Goal: Task Accomplishment & Management: Use online tool/utility

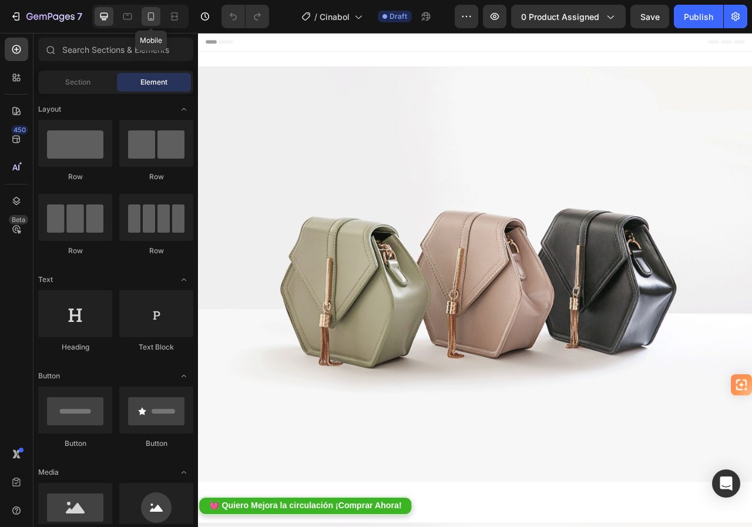
click at [148, 24] on div at bounding box center [151, 16] width 19 height 19
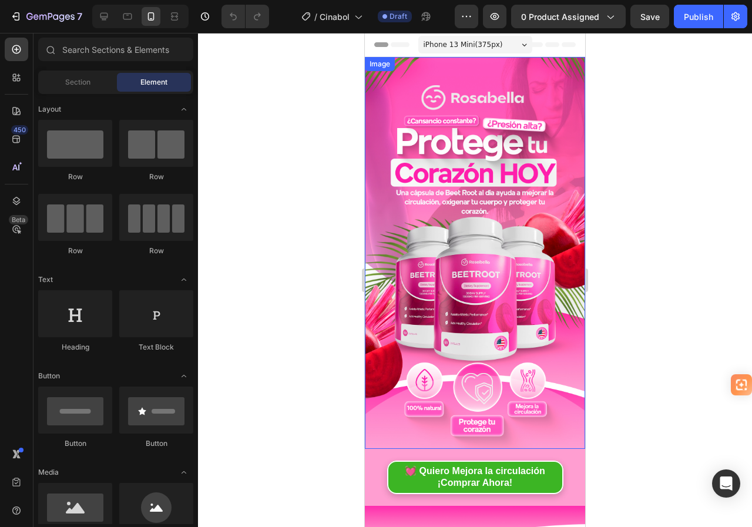
click at [456, 206] on img at bounding box center [475, 253] width 220 height 392
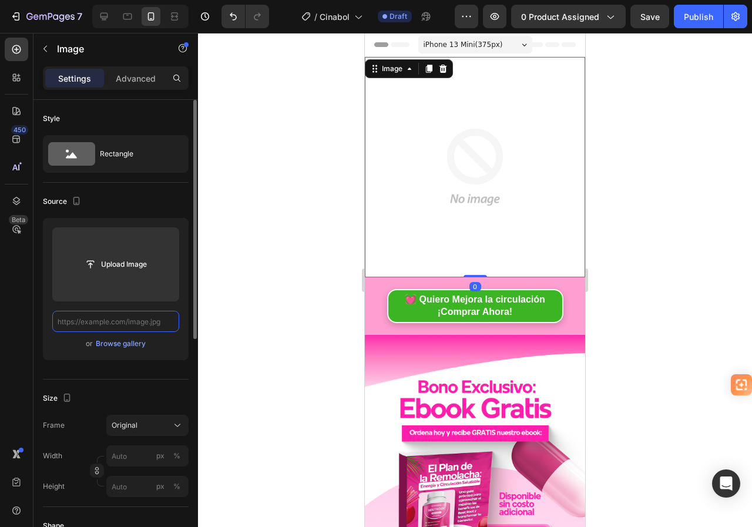
click at [143, 321] on input "text" at bounding box center [115, 321] width 127 height 21
paste input "[URL][DOMAIN_NAME]"
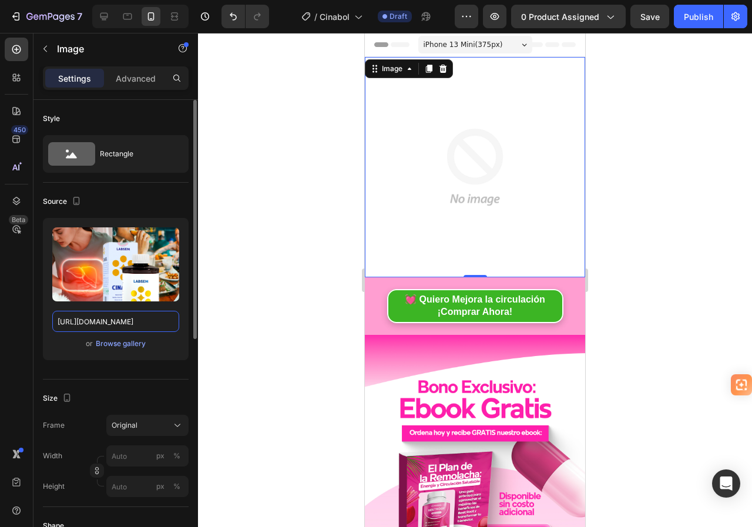
type input "[URL][DOMAIN_NAME]"
click at [159, 196] on div "Source" at bounding box center [116, 201] width 146 height 19
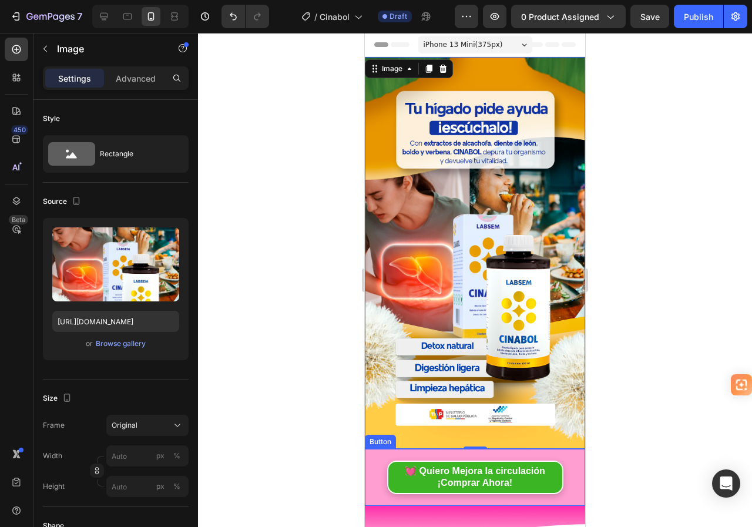
click at [369, 449] on div "💓 Quiero Mejora la circulación ¡Comprar Ahora! Button" at bounding box center [475, 478] width 220 height 58
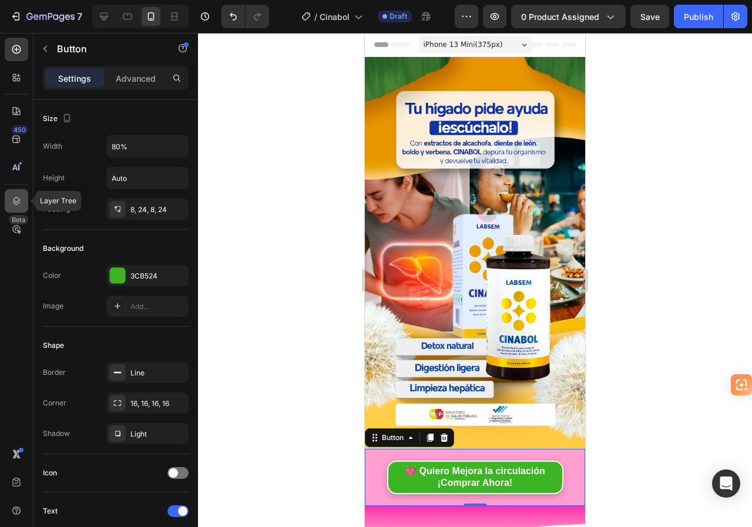
click at [13, 196] on icon at bounding box center [17, 201] width 12 height 12
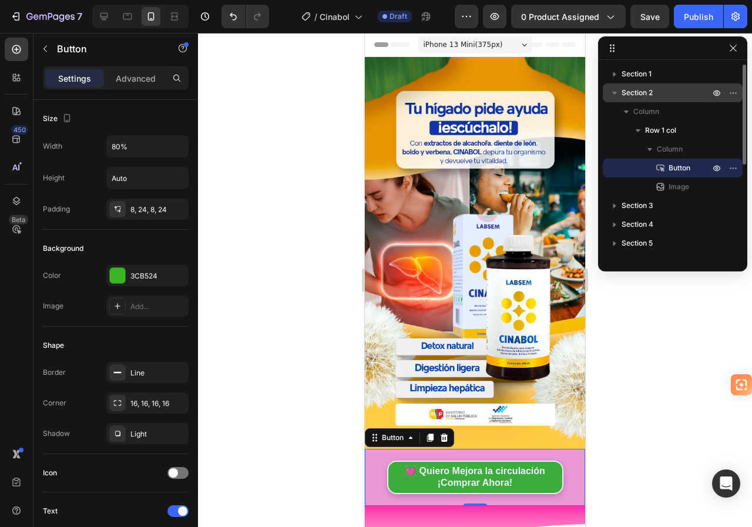
click at [645, 95] on span "Section 2" at bounding box center [637, 93] width 31 height 12
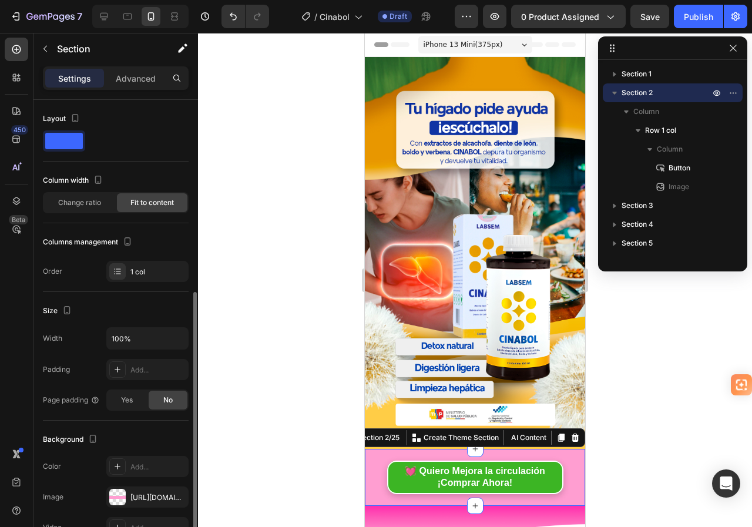
scroll to position [235, 0]
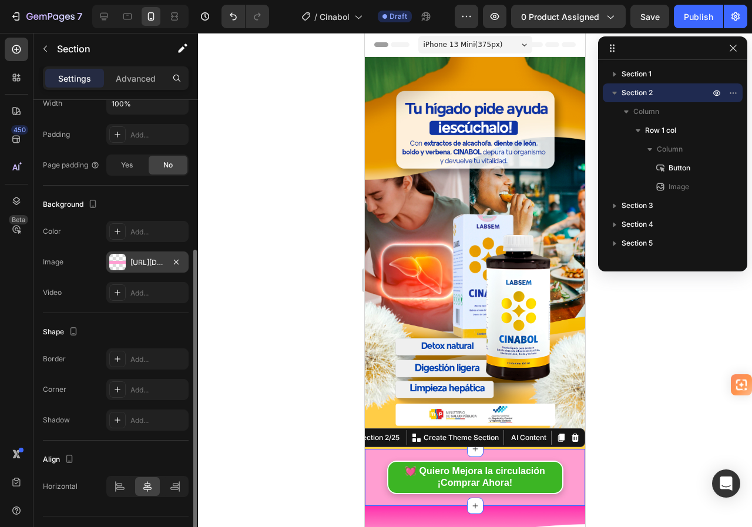
click at [147, 262] on div "[URL][DOMAIN_NAME]" at bounding box center [147, 262] width 34 height 11
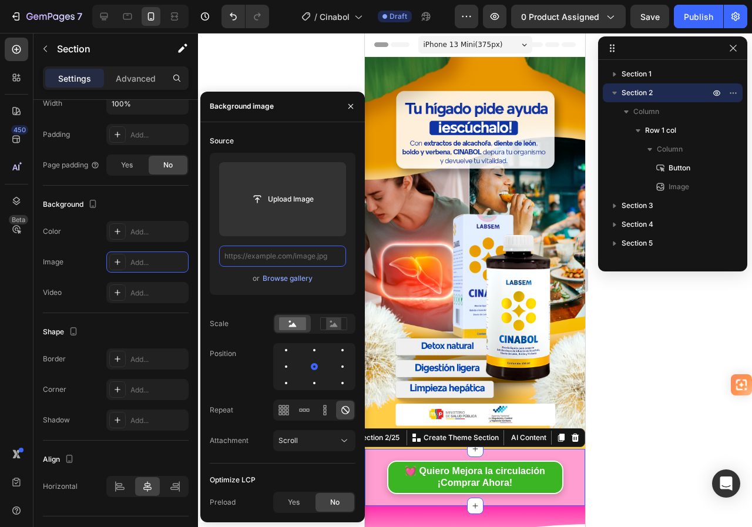
click at [277, 257] on input "text" at bounding box center [282, 256] width 127 height 21
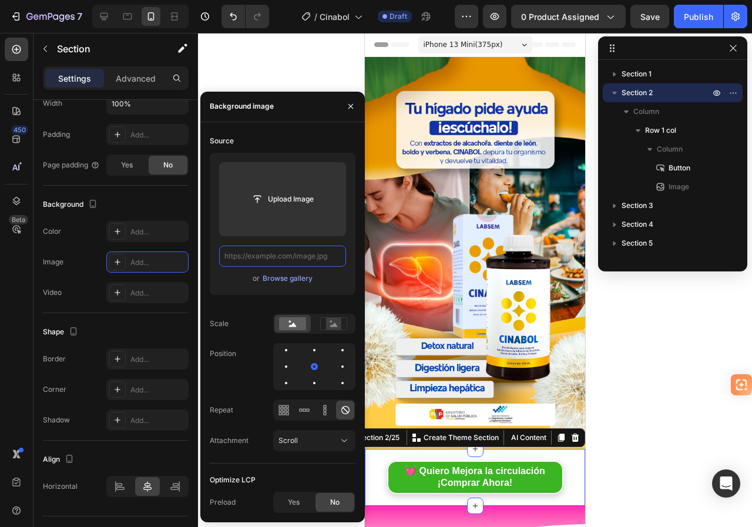
scroll to position [0, 0]
paste input "[URL][DOMAIN_NAME]"
type input "[URL][DOMAIN_NAME]"
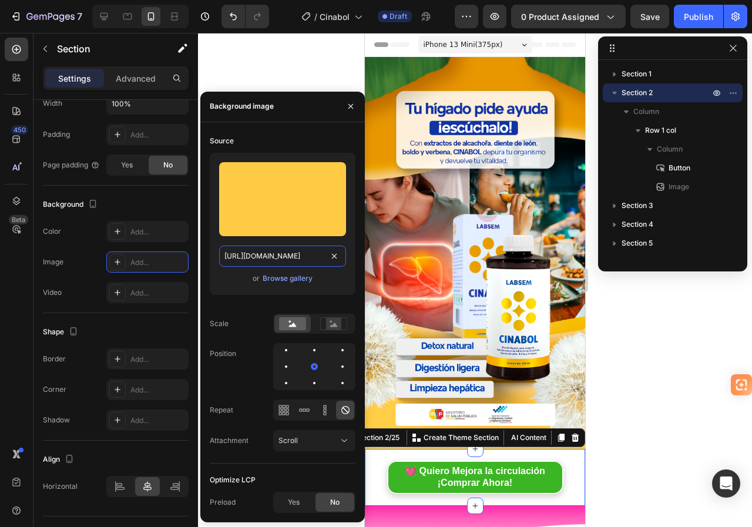
scroll to position [0, 22]
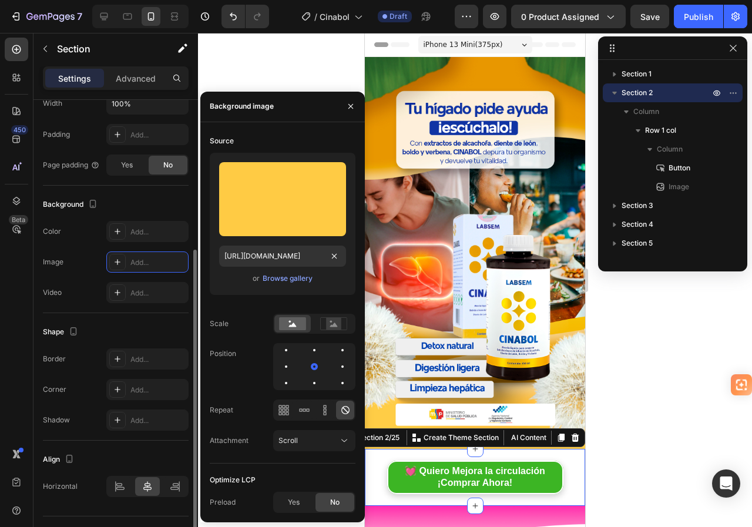
click at [161, 205] on div "Background" at bounding box center [116, 204] width 146 height 19
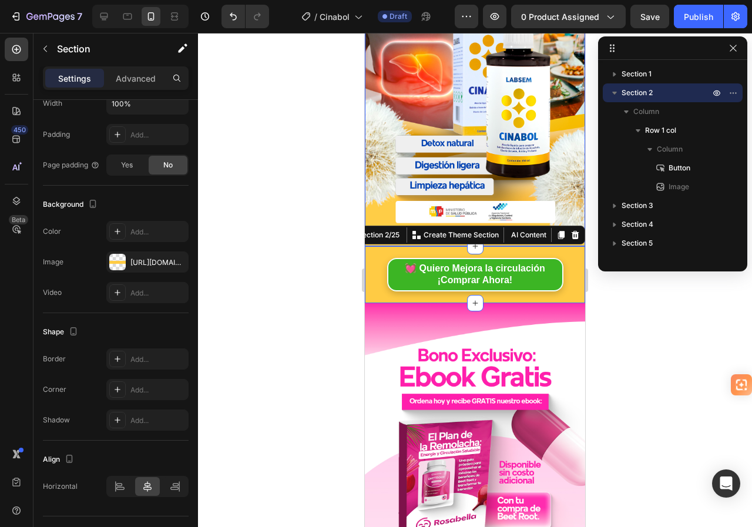
scroll to position [294, 0]
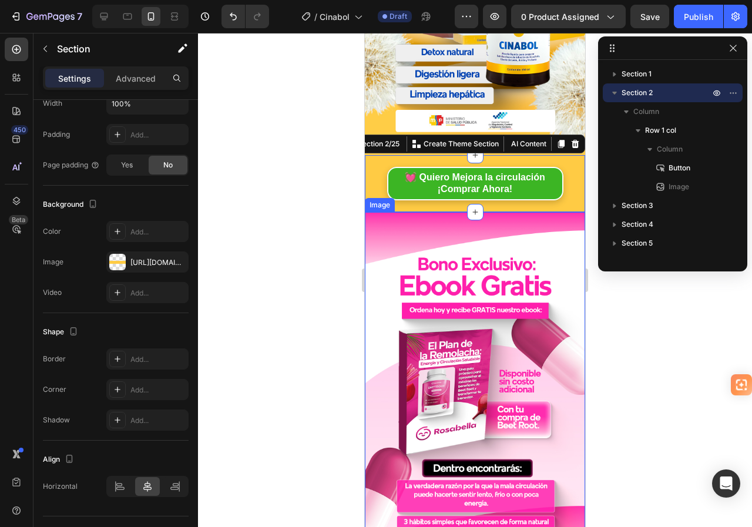
drag, startPoint x: 426, startPoint y: 221, endPoint x: 468, endPoint y: 207, distance: 43.9
click at [427, 221] on img at bounding box center [475, 408] width 220 height 392
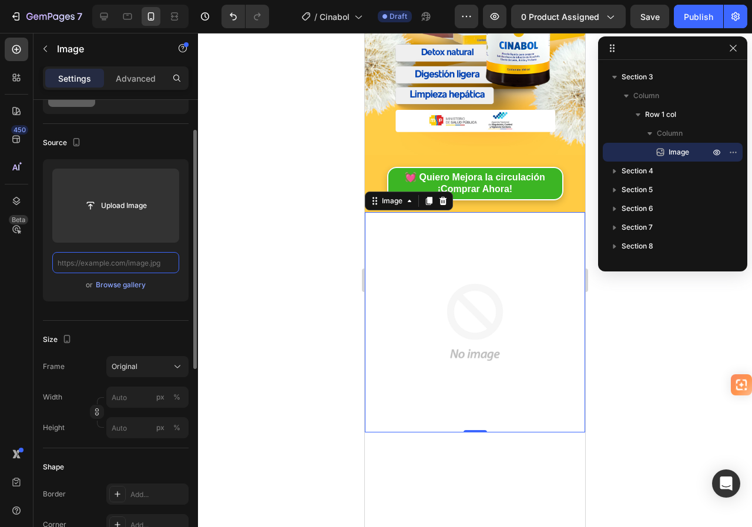
scroll to position [0, 0]
click at [129, 260] on input "text" at bounding box center [115, 262] width 127 height 21
paste input "[URL][DOMAIN_NAME]"
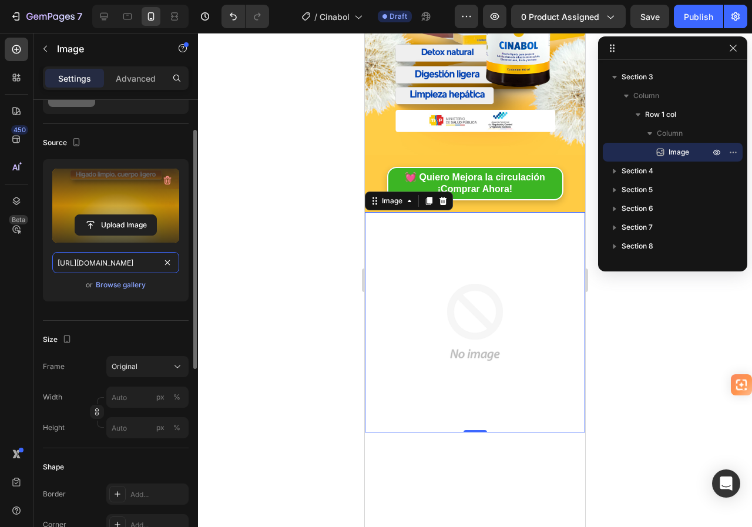
scroll to position [0, 40]
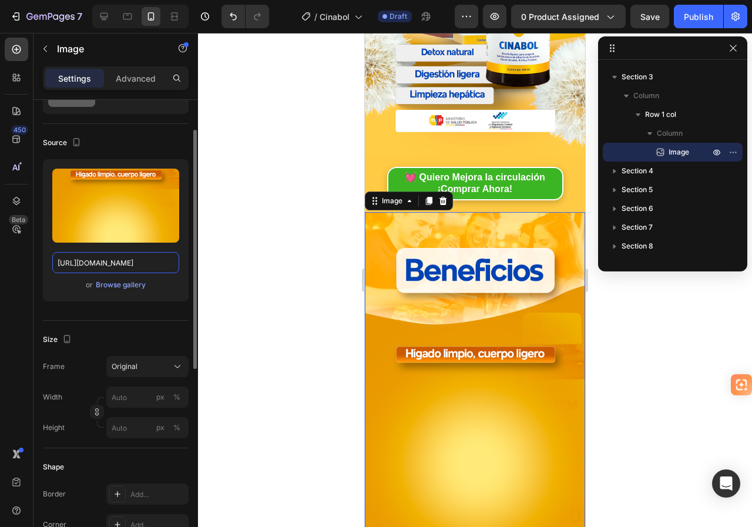
type input "[URL][DOMAIN_NAME]"
click at [155, 142] on div "Source" at bounding box center [116, 142] width 146 height 19
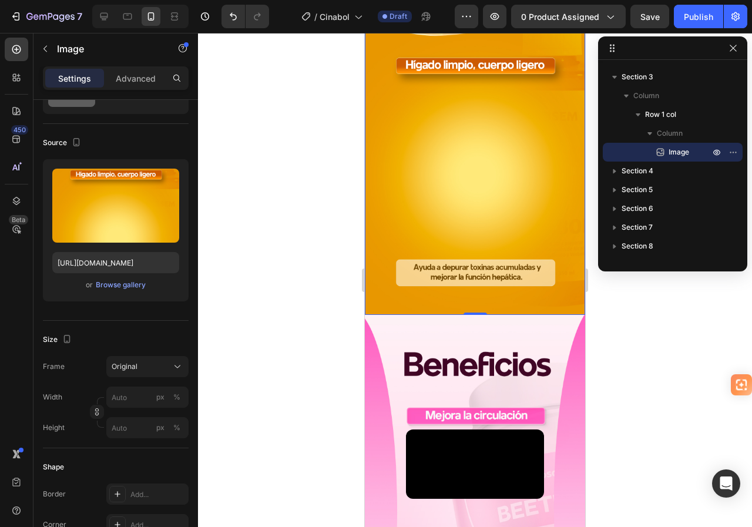
scroll to position [588, 0]
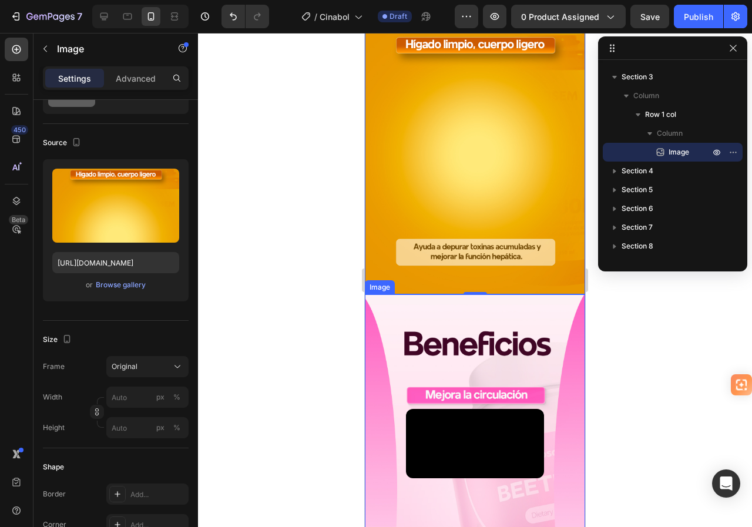
click at [460, 309] on img at bounding box center [475, 490] width 220 height 392
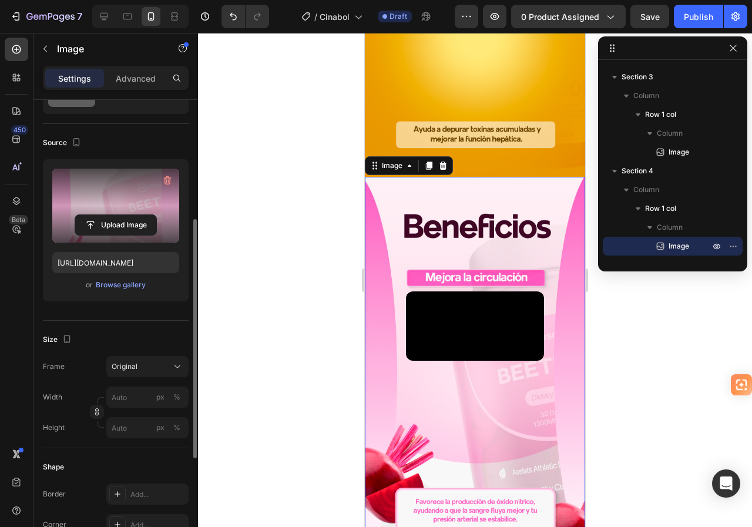
scroll to position [118, 0]
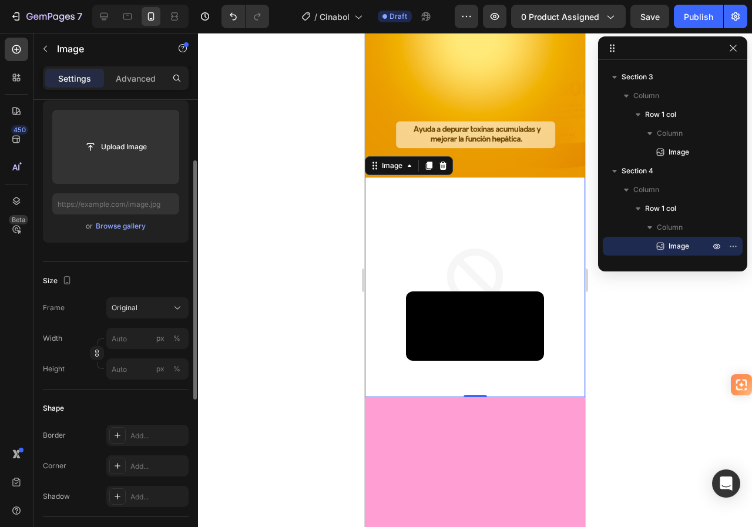
click at [139, 192] on div "Upload Image or Browse gallery" at bounding box center [116, 172] width 146 height 142
click at [143, 205] on input "text" at bounding box center [115, 203] width 127 height 21
paste input "[URL][DOMAIN_NAME]"
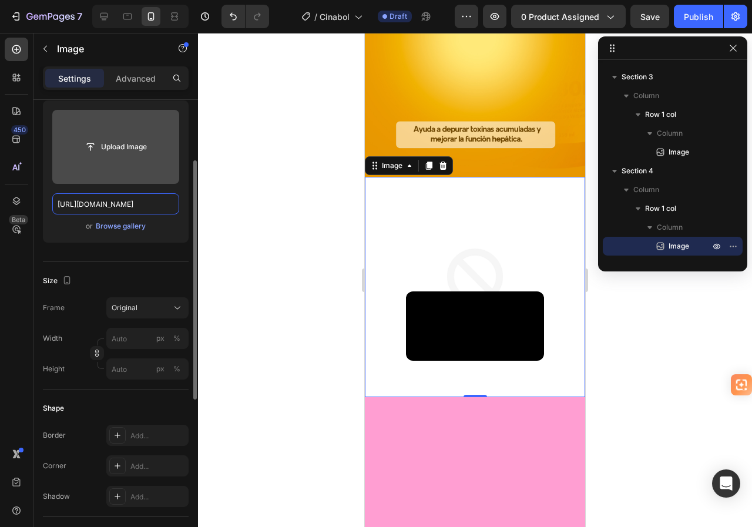
scroll to position [0, 36]
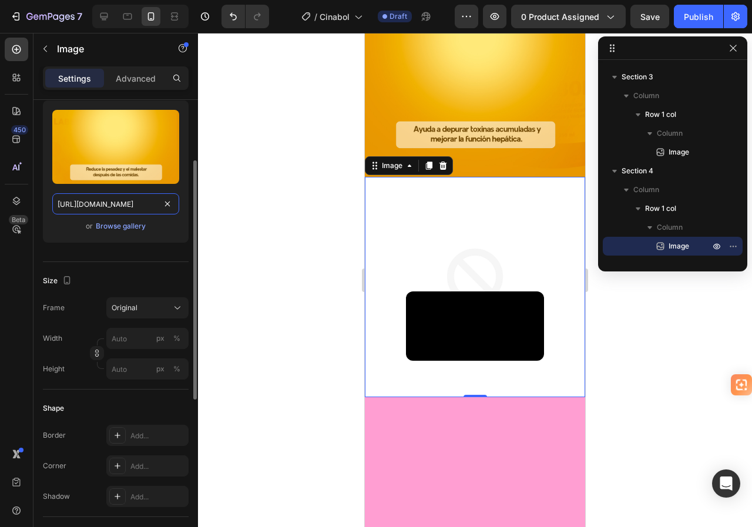
type input "[URL][DOMAIN_NAME]"
click at [187, 111] on div "Upload Image [URL][DOMAIN_NAME] or Browse gallery" at bounding box center [116, 172] width 146 height 142
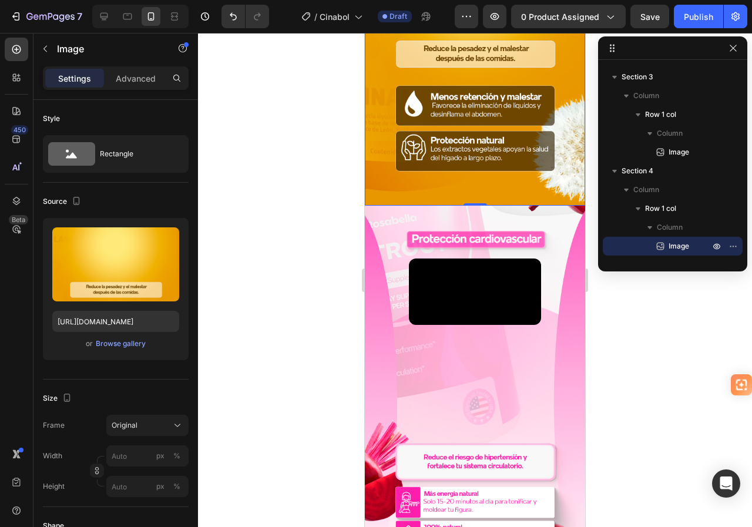
scroll to position [1058, 0]
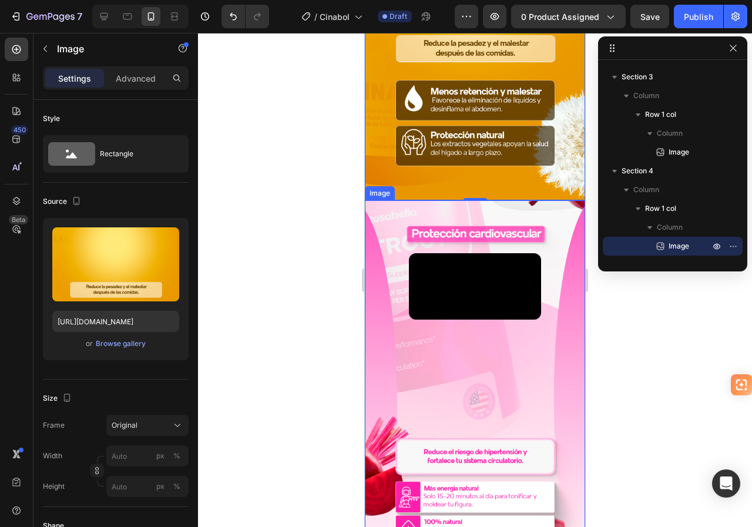
click at [420, 215] on img at bounding box center [475, 396] width 220 height 392
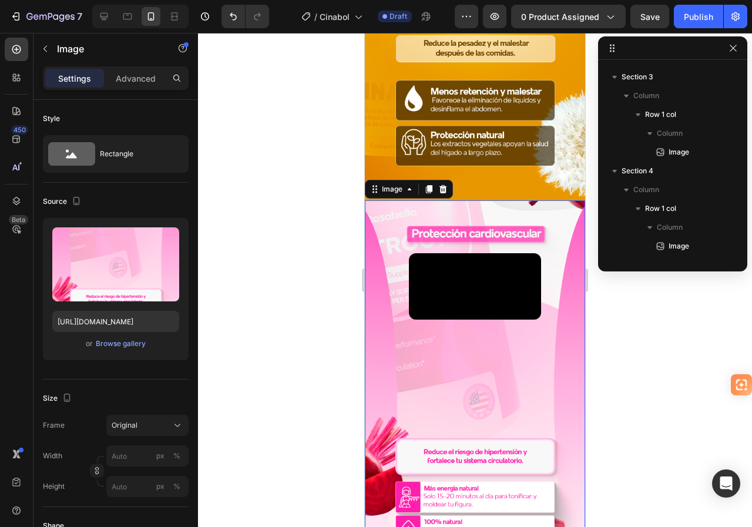
scroll to position [336, 0]
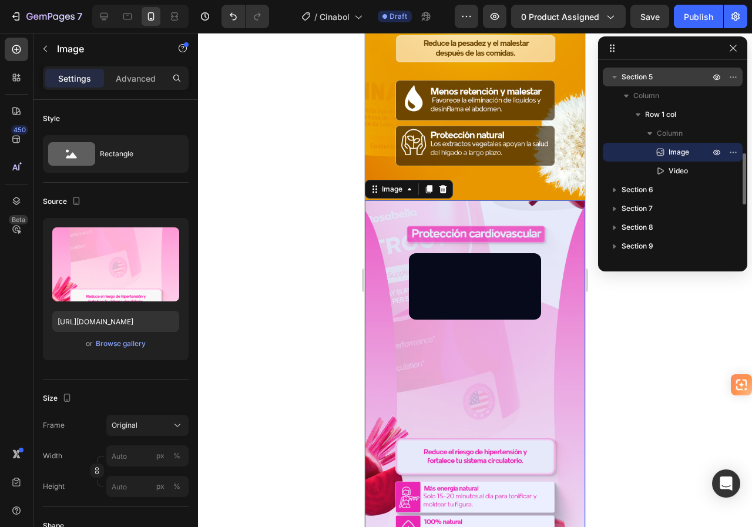
click at [656, 78] on p "Section 5" at bounding box center [667, 77] width 91 height 12
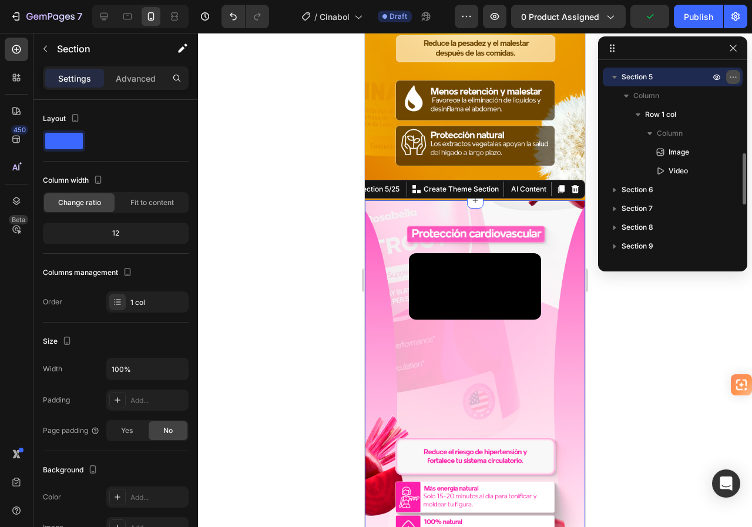
click at [732, 74] on icon "button" at bounding box center [733, 76] width 9 height 9
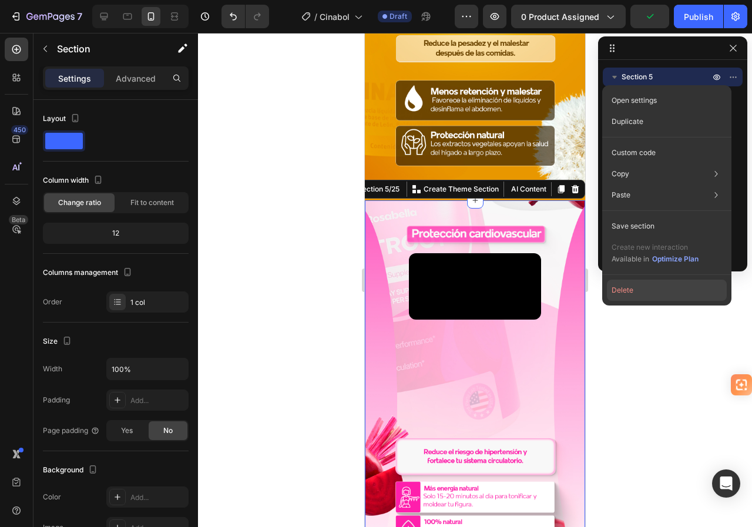
click at [633, 294] on button "Delete" at bounding box center [667, 290] width 120 height 21
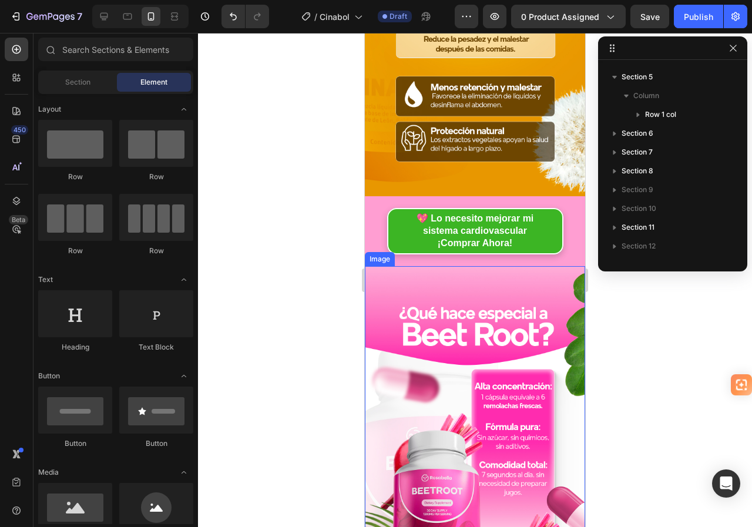
scroll to position [1058, 0]
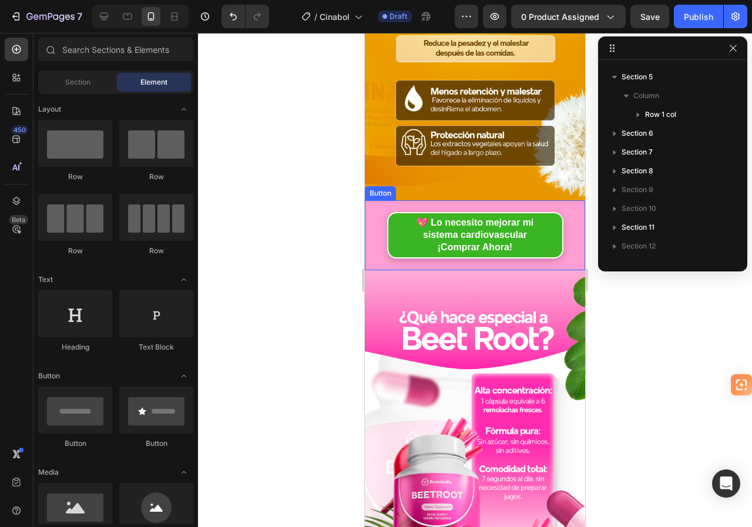
click at [383, 200] on div "💖 Lo necesito mejorar mi sistema cardiovascular ¡Comprar Ahora! Button" at bounding box center [475, 234] width 220 height 69
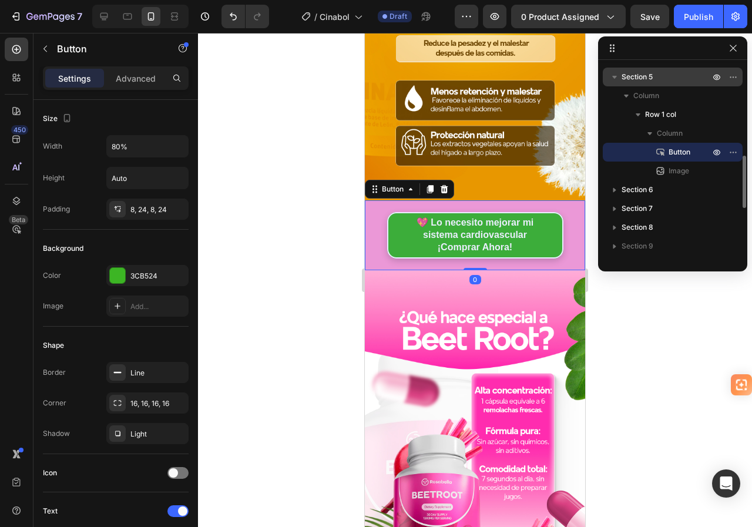
click at [638, 75] on span "Section 5" at bounding box center [637, 77] width 31 height 12
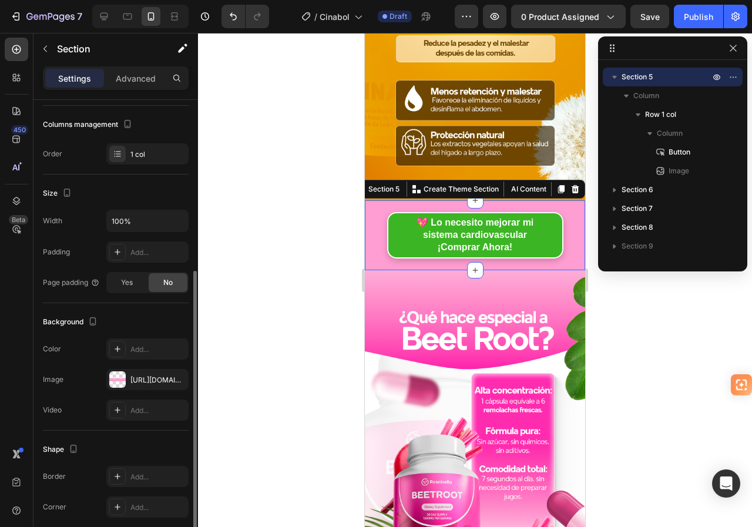
scroll to position [235, 0]
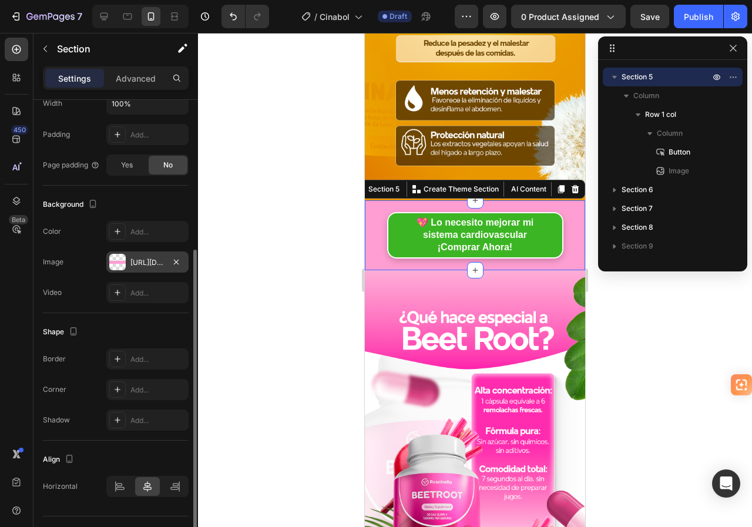
click at [148, 259] on div "[URL][DOMAIN_NAME]" at bounding box center [147, 262] width 34 height 11
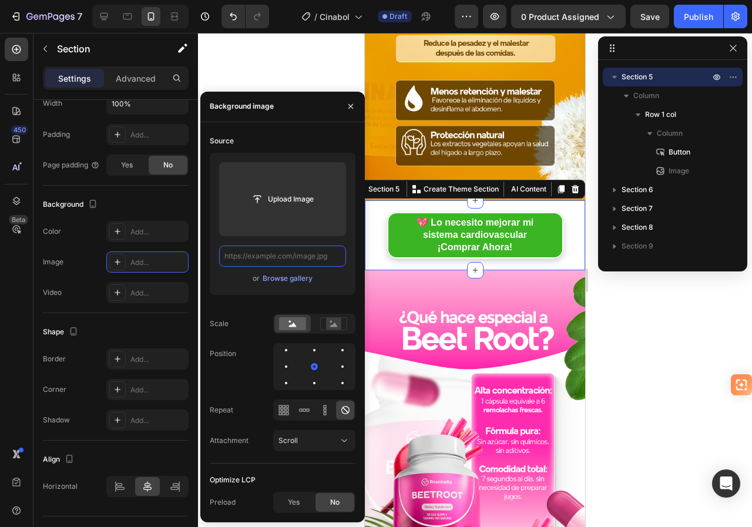
scroll to position [0, 0]
click at [306, 262] on input "text" at bounding box center [282, 256] width 127 height 21
paste input "[URL][DOMAIN_NAME]"
type input "[URL][DOMAIN_NAME]"
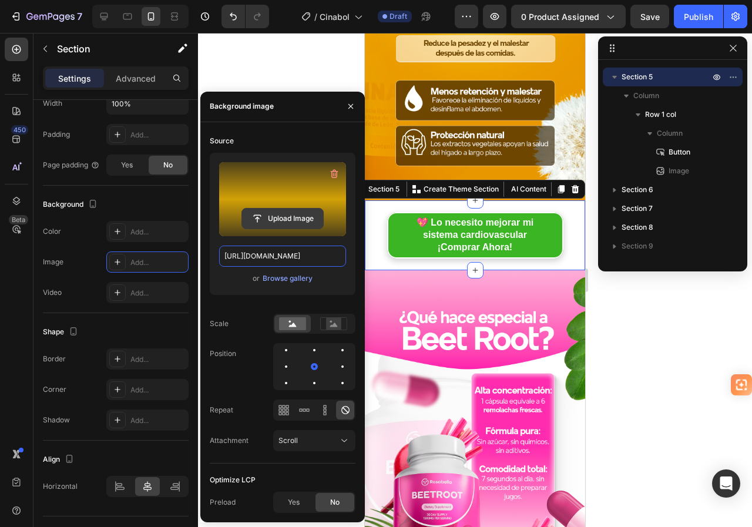
scroll to position [0, 24]
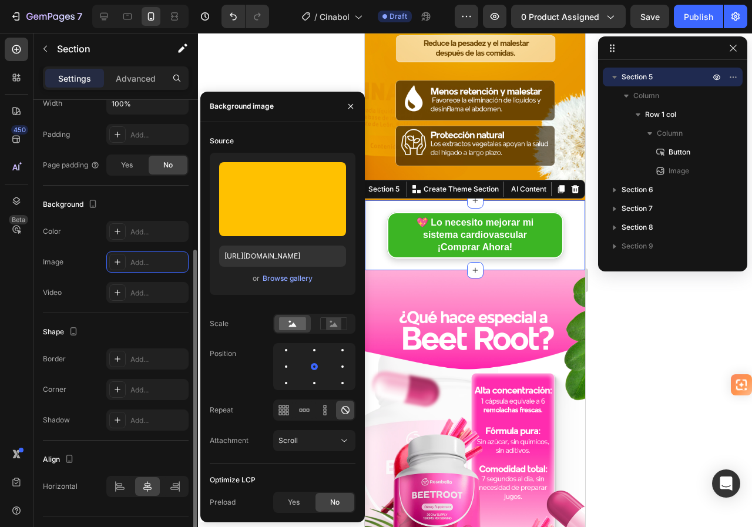
click at [161, 206] on div "Background" at bounding box center [116, 204] width 146 height 19
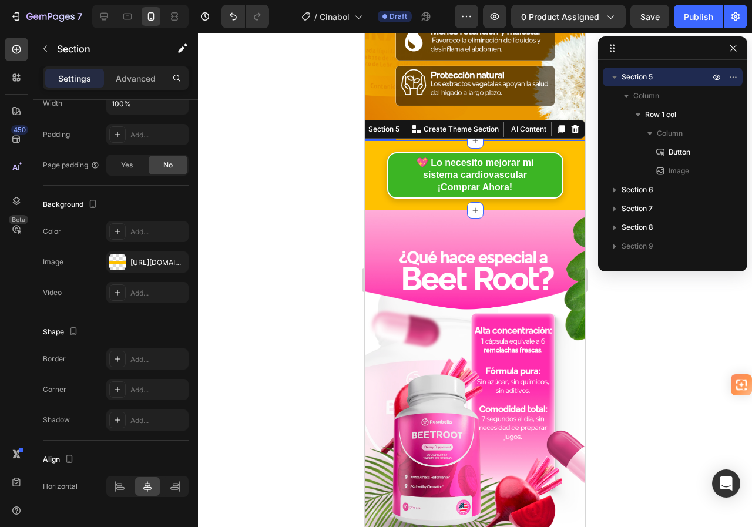
scroll to position [1176, 0]
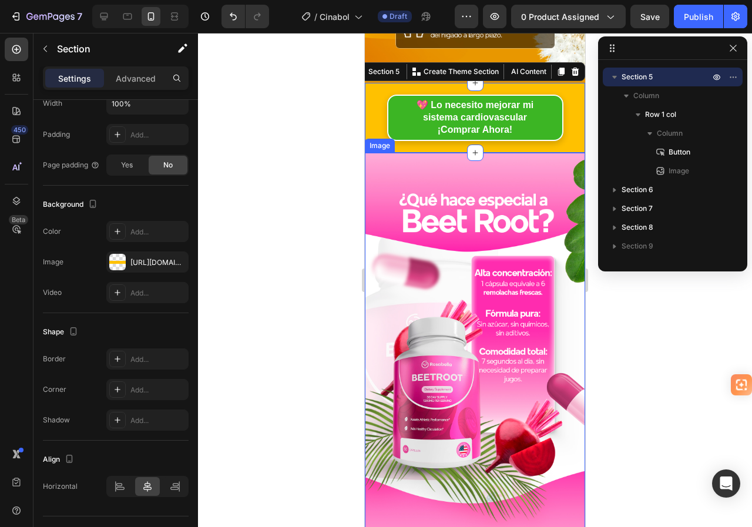
click at [393, 169] on img at bounding box center [475, 349] width 220 height 392
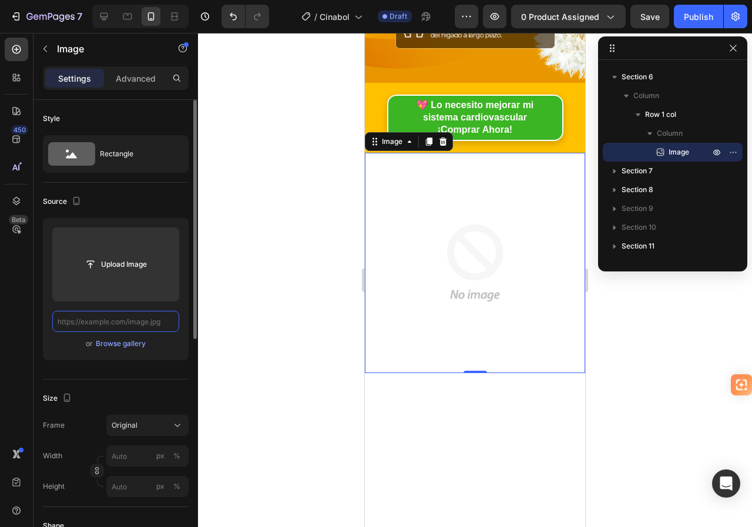
scroll to position [0, 0]
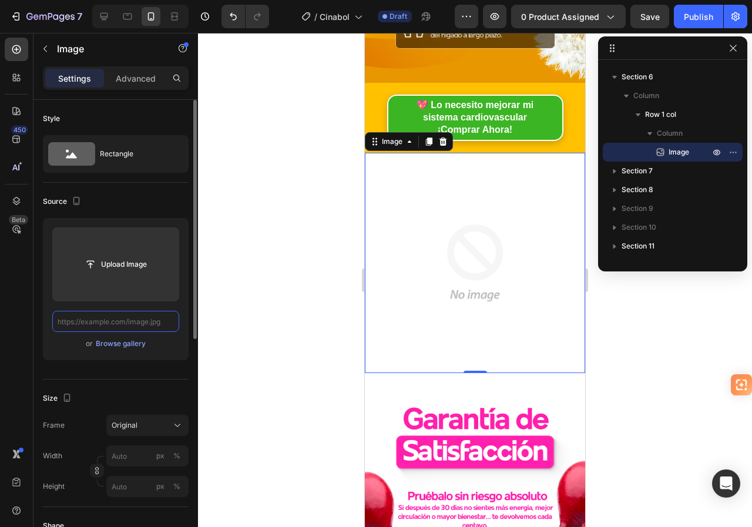
click at [125, 319] on input "text" at bounding box center [115, 321] width 127 height 21
paste input "[URL][DOMAIN_NAME]"
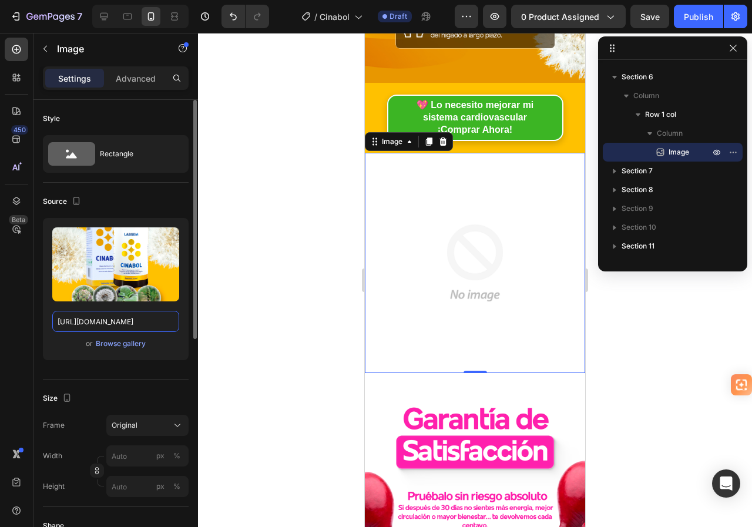
type input "[URL][DOMAIN_NAME]"
click at [156, 196] on div "Source" at bounding box center [116, 201] width 146 height 19
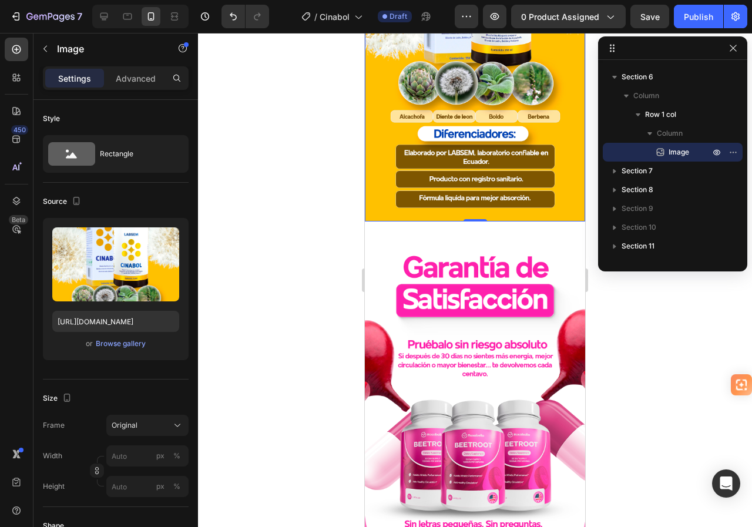
scroll to position [1528, 0]
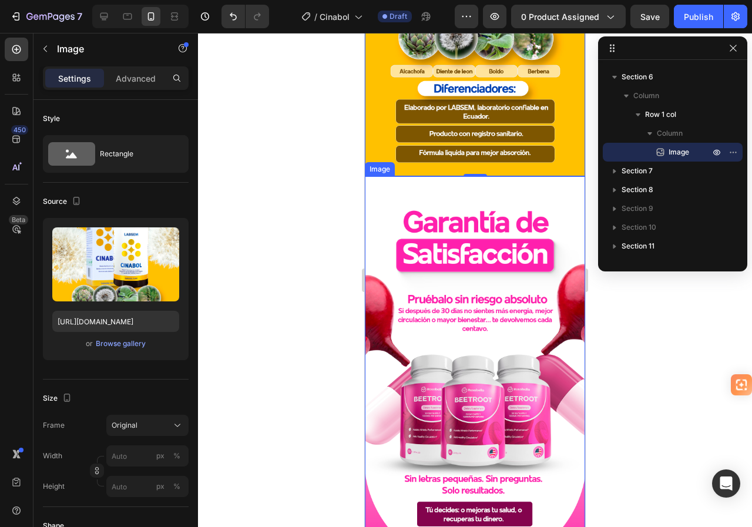
click at [421, 218] on img at bounding box center [475, 372] width 220 height 392
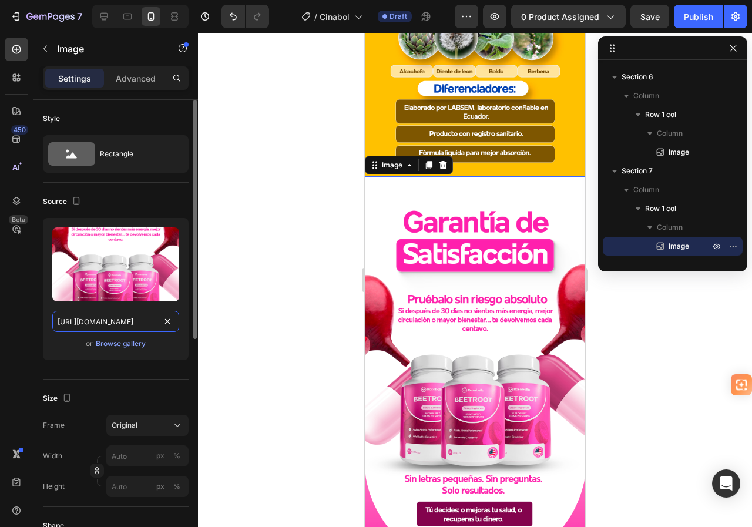
drag, startPoint x: 169, startPoint y: 321, endPoint x: 187, endPoint y: 311, distance: 20.8
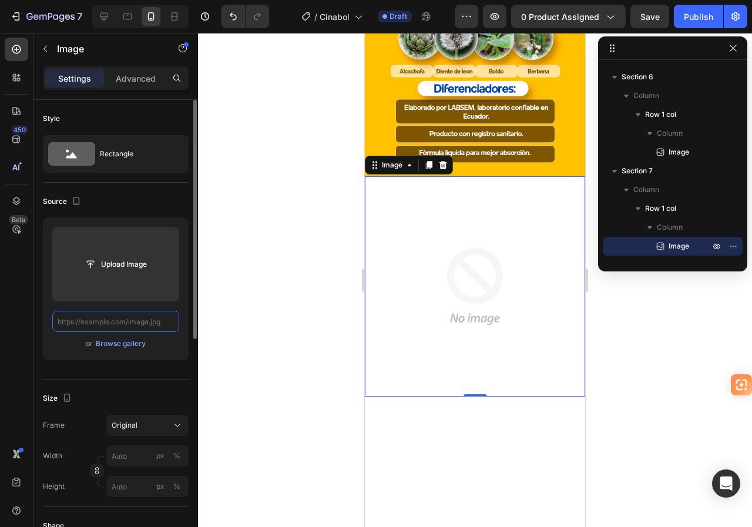
scroll to position [0, 0]
paste input "[URL][DOMAIN_NAME]"
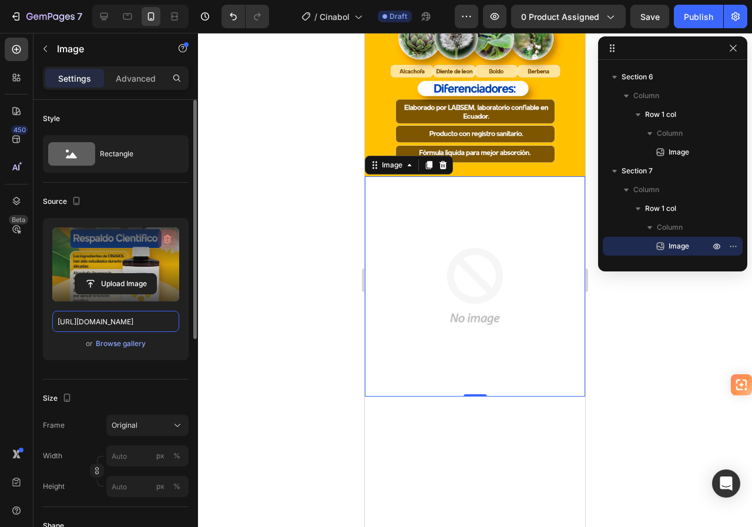
scroll to position [0, 40]
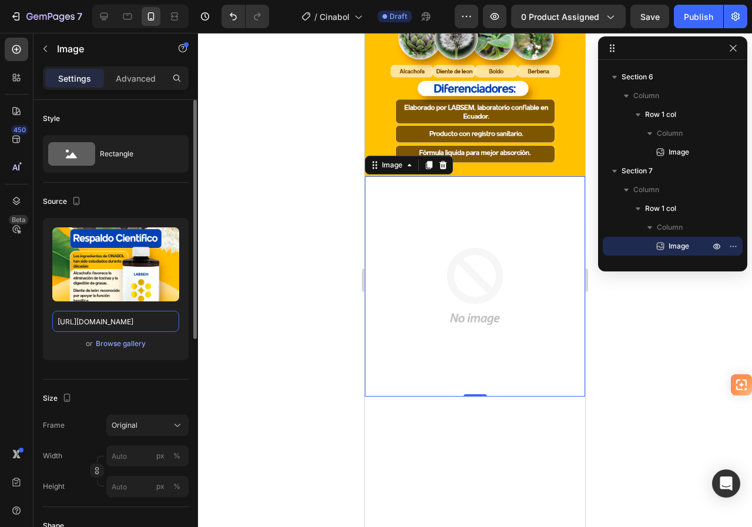
type input "[URL][DOMAIN_NAME]"
click at [153, 200] on div "Source" at bounding box center [116, 201] width 146 height 19
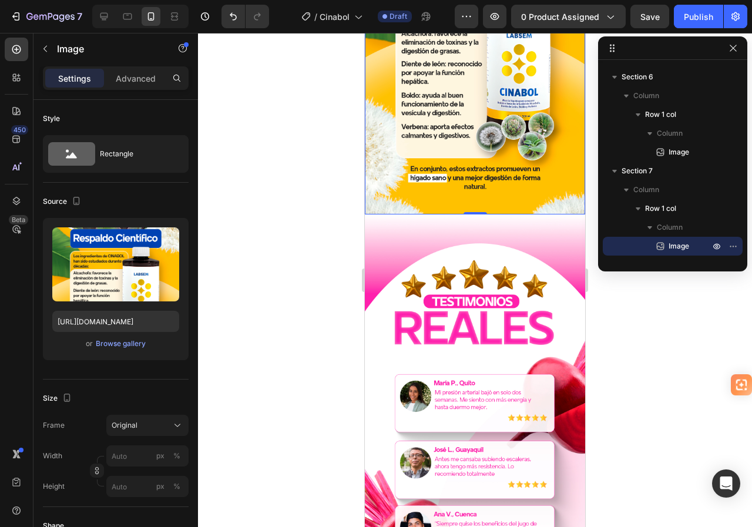
scroll to position [1881, 0]
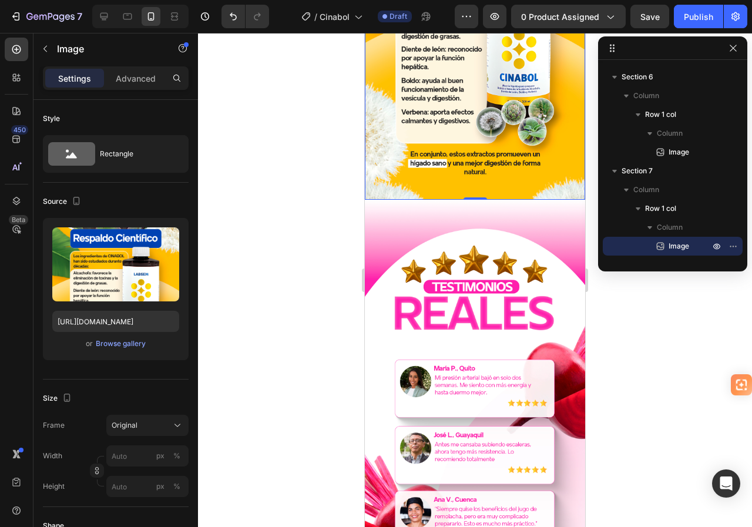
click at [420, 226] on img at bounding box center [475, 396] width 220 height 392
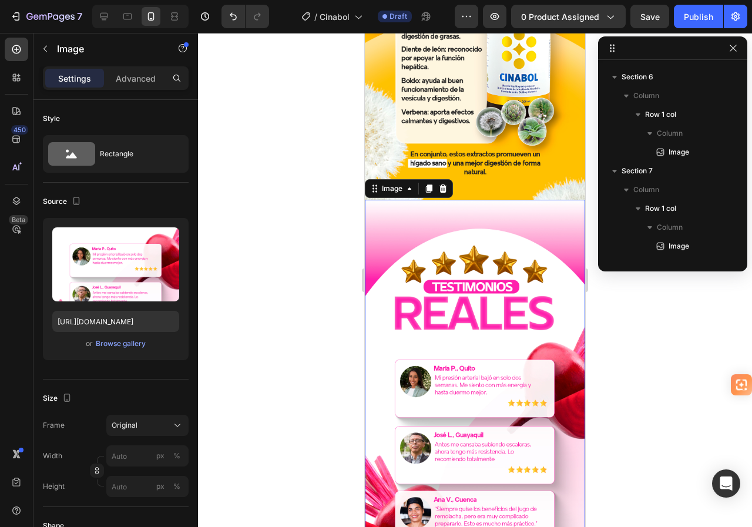
scroll to position [637, 0]
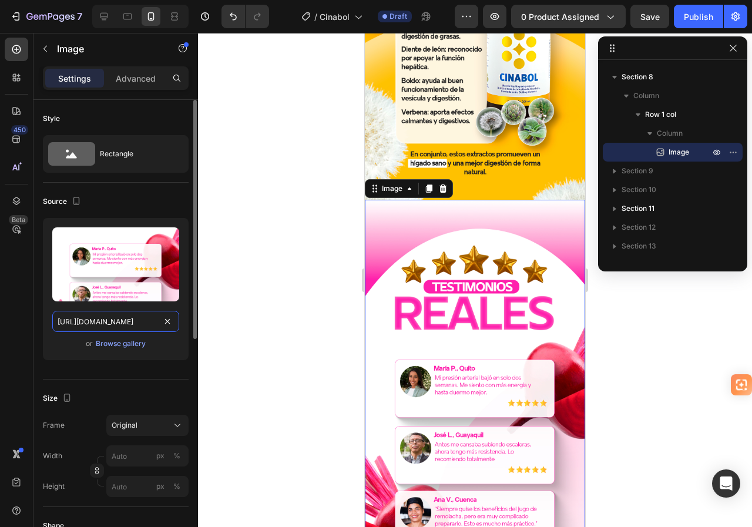
drag, startPoint x: 169, startPoint y: 318, endPoint x: 145, endPoint y: 320, distance: 23.6
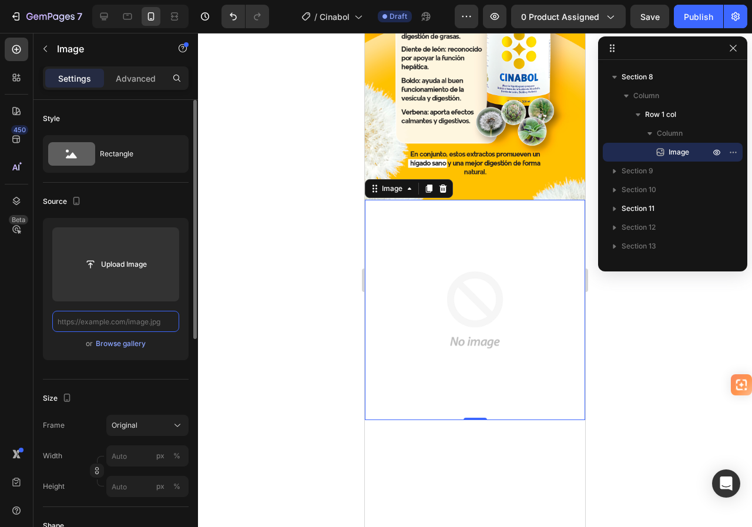
scroll to position [0, 0]
click at [145, 320] on input "text" at bounding box center [115, 321] width 127 height 21
paste input "[URL][DOMAIN_NAME]"
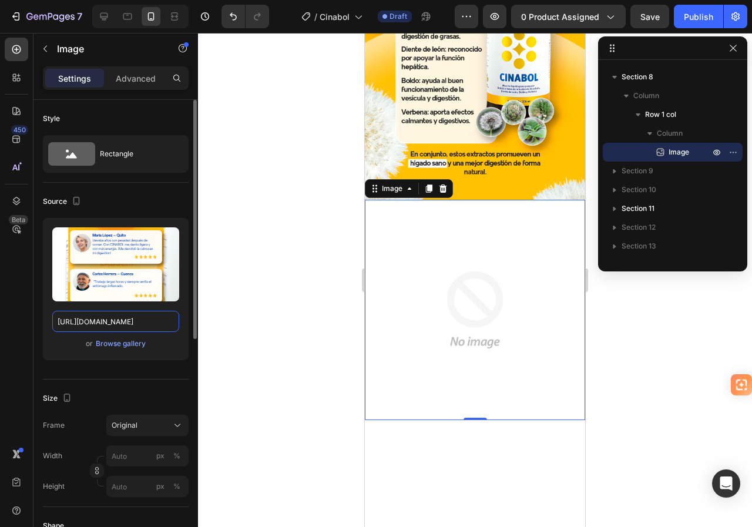
type input "[URL][DOMAIN_NAME]"
click at [163, 198] on div "Source" at bounding box center [116, 201] width 146 height 19
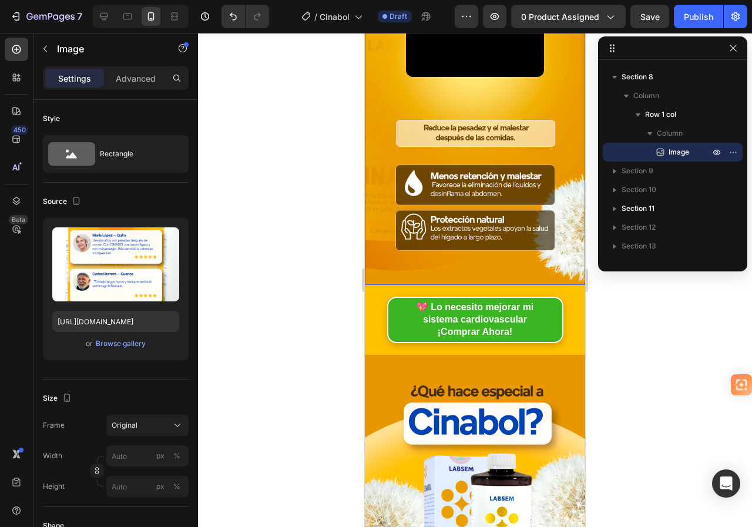
scroll to position [1117, 0]
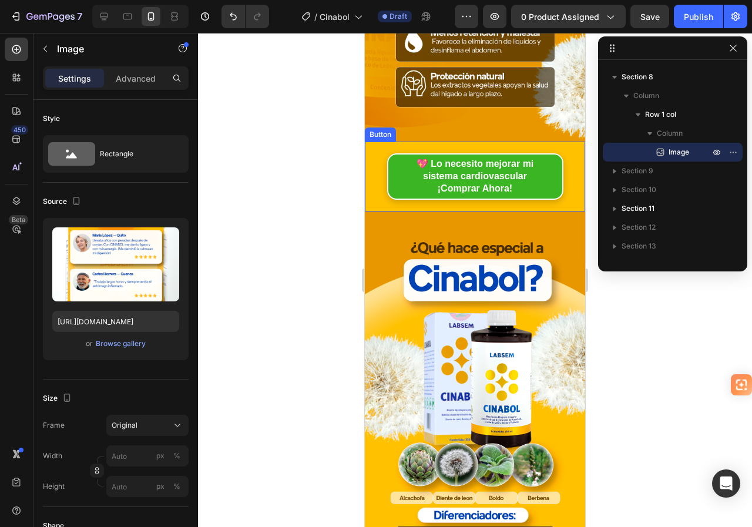
click at [377, 142] on div "💖 Lo necesito mejorar mi sistema cardiovascular ¡Comprar Ahora! Button" at bounding box center [475, 176] width 220 height 69
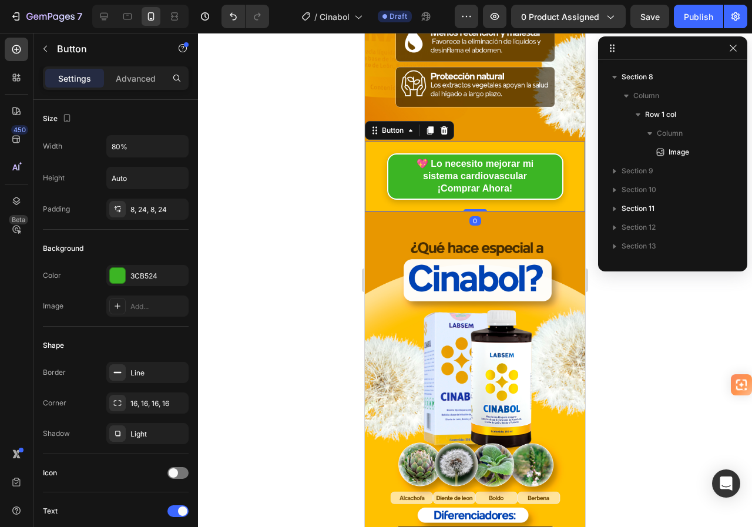
scroll to position [336, 0]
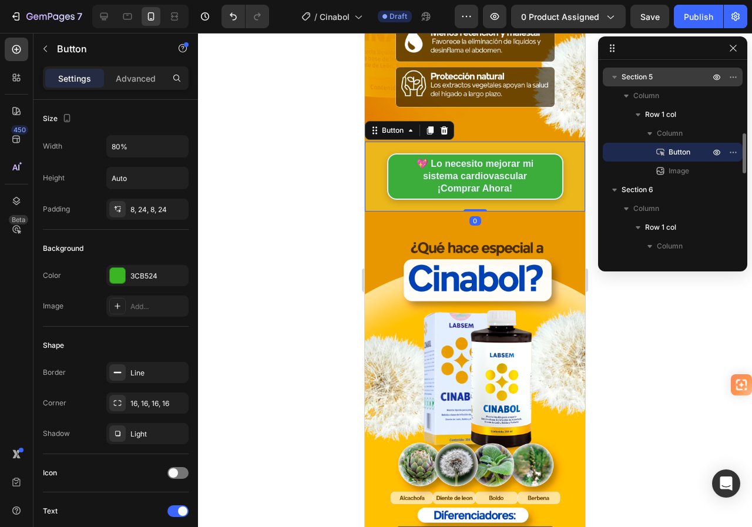
click at [648, 76] on span "Section 5" at bounding box center [637, 77] width 31 height 12
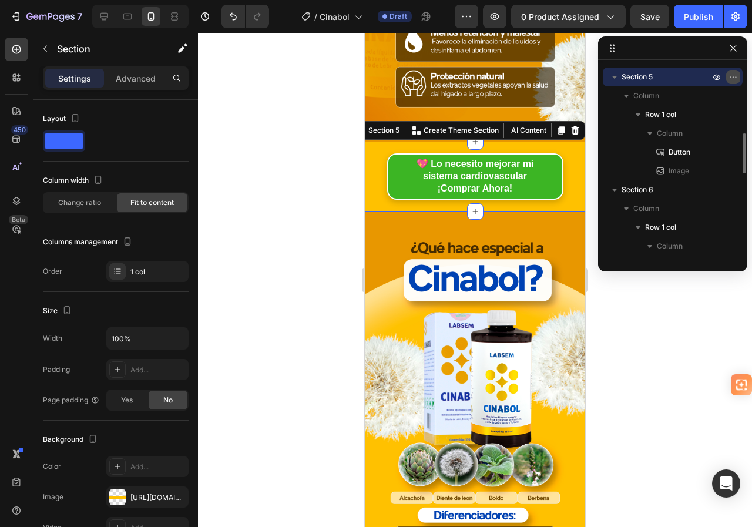
click at [733, 79] on icon "button" at bounding box center [733, 76] width 9 height 9
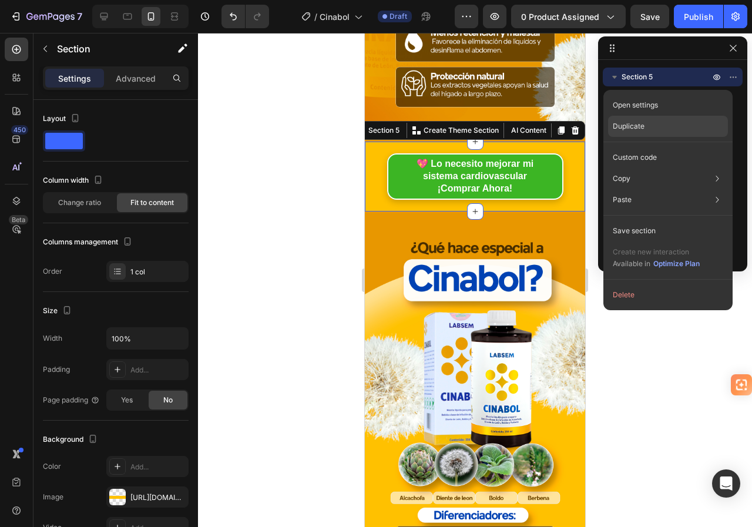
click at [647, 147] on div "Duplicate" at bounding box center [668, 157] width 120 height 21
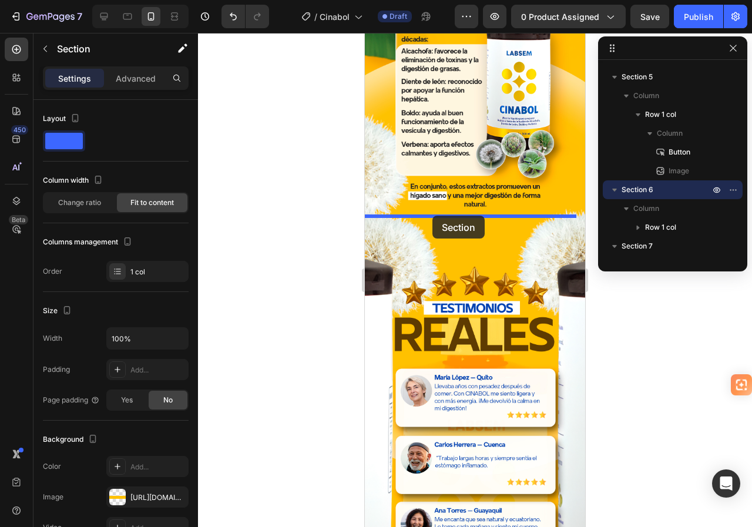
scroll to position [2116, 0]
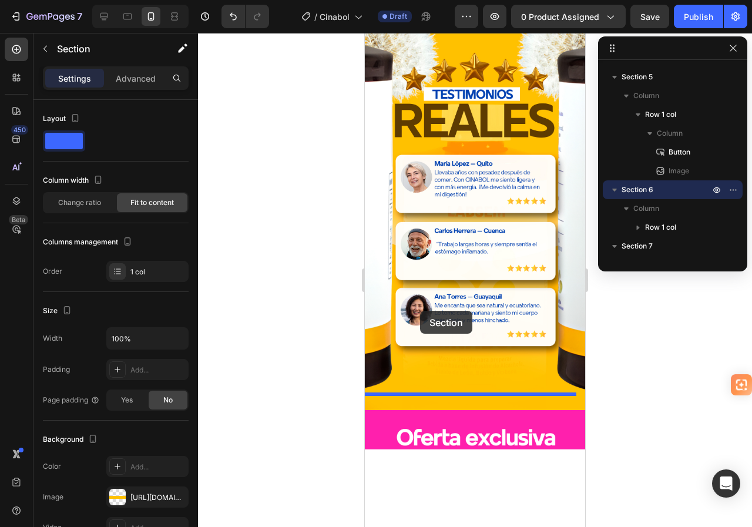
drag, startPoint x: 377, startPoint y: 186, endPoint x: 420, endPoint y: 311, distance: 132.4
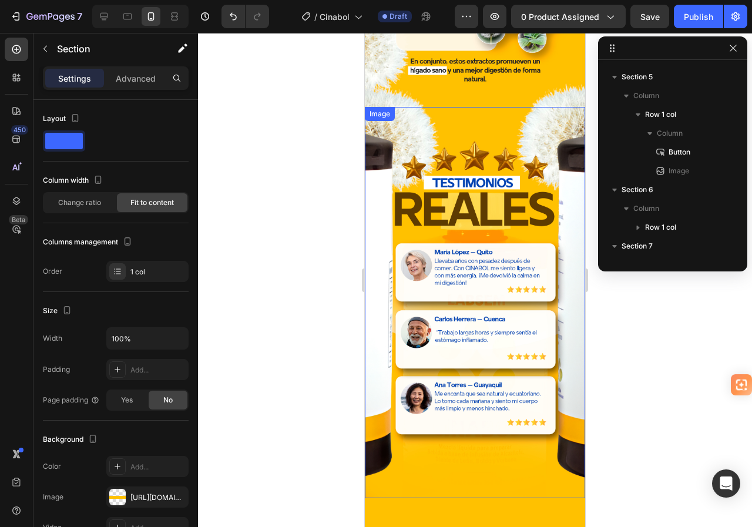
scroll to position [1870, 0]
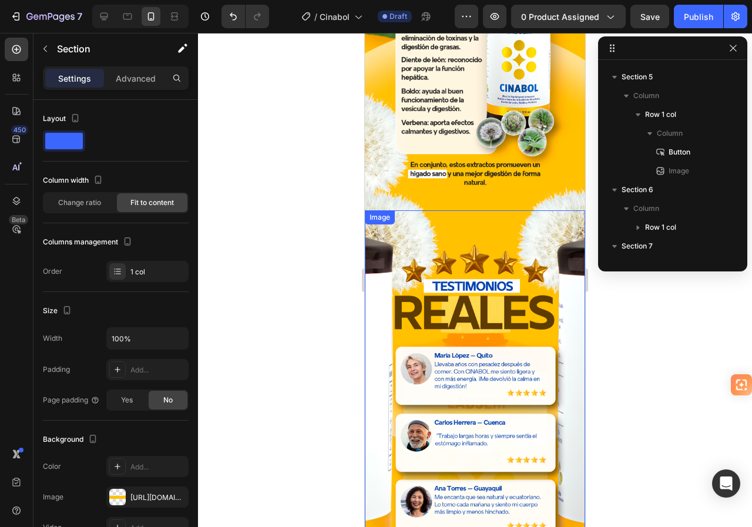
click at [424, 222] on img at bounding box center [475, 406] width 220 height 392
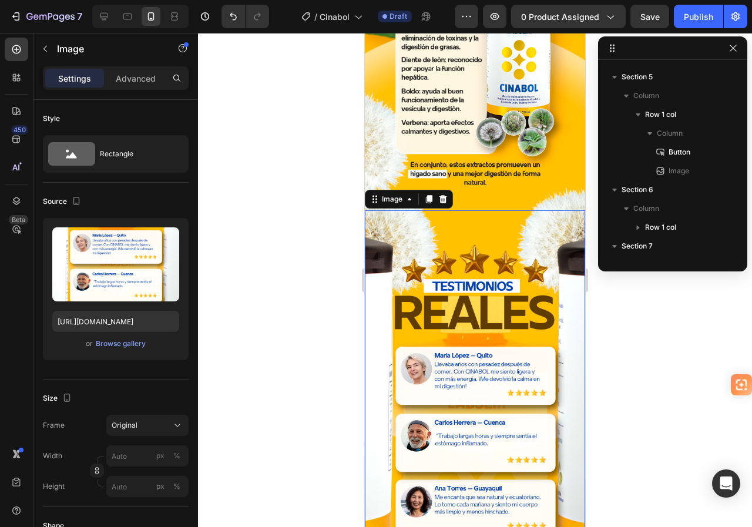
scroll to position [561, 0]
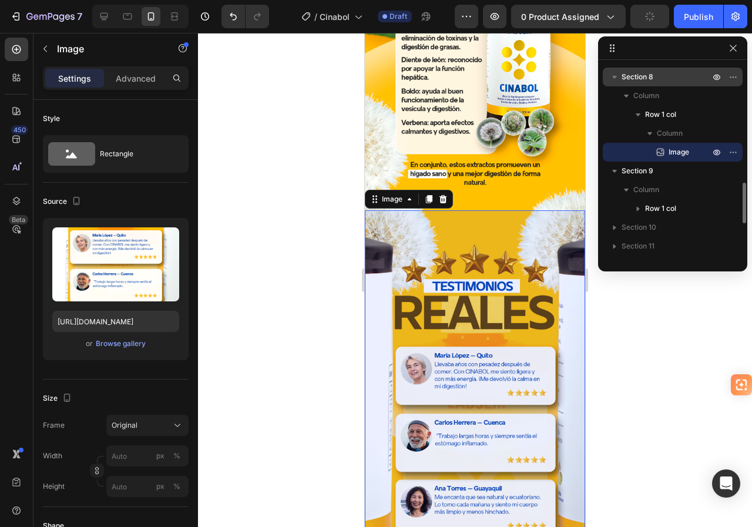
click at [645, 76] on span "Section 8" at bounding box center [638, 77] width 32 height 12
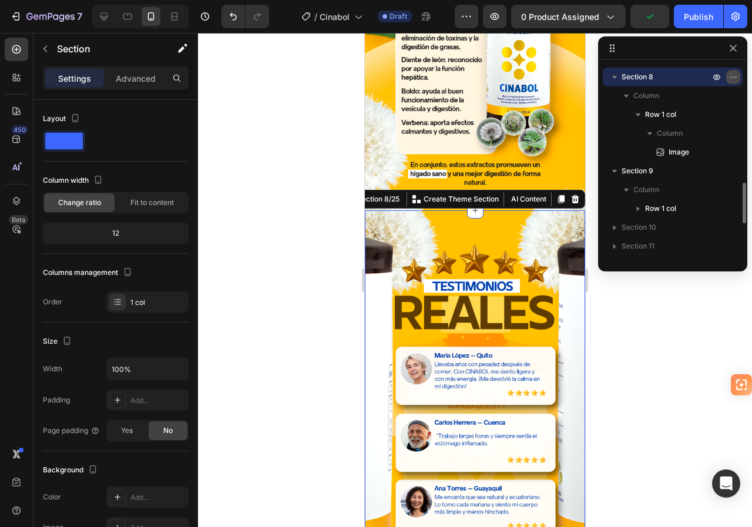
click at [728, 78] on button "button" at bounding box center [734, 77] width 14 height 14
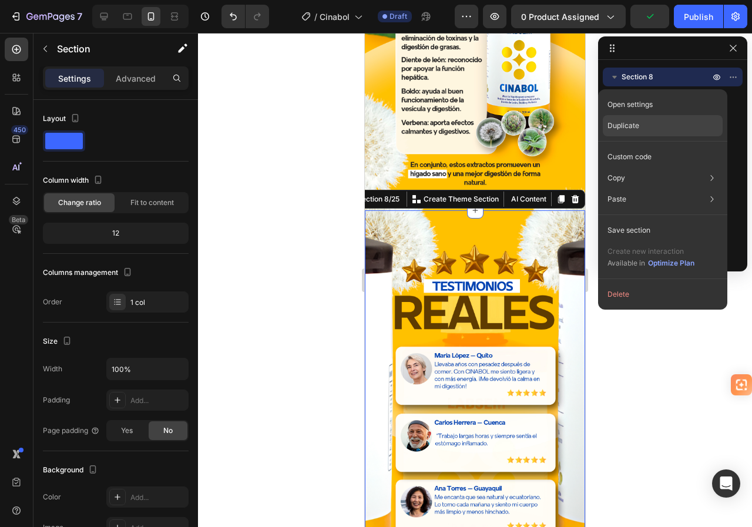
drag, startPoint x: 620, startPoint y: 123, endPoint x: 40, endPoint y: 136, distance: 579.7
click at [620, 123] on p "Duplicate" at bounding box center [624, 126] width 32 height 11
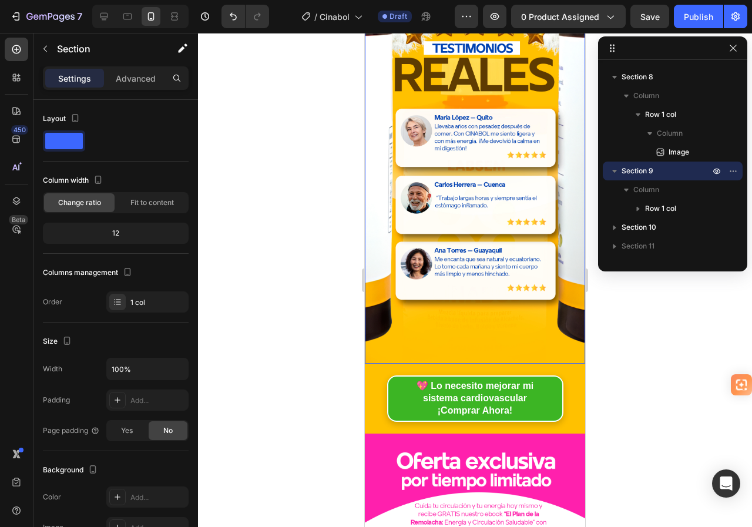
scroll to position [2250, 0]
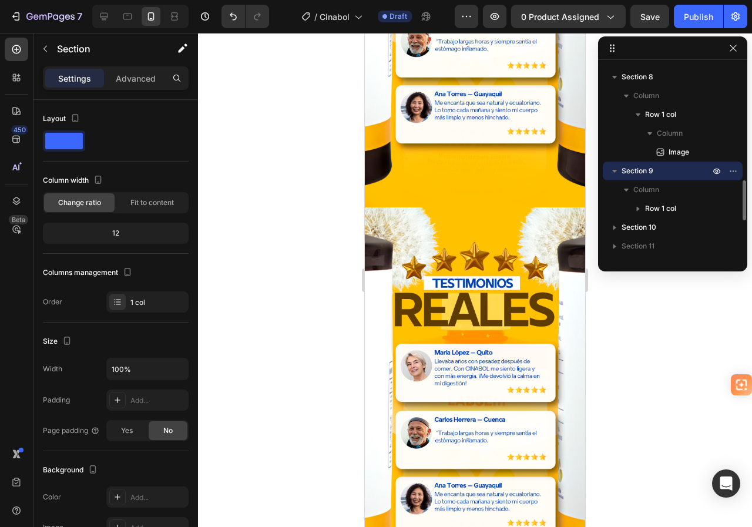
click at [645, 168] on span "Section 9" at bounding box center [638, 171] width 32 height 12
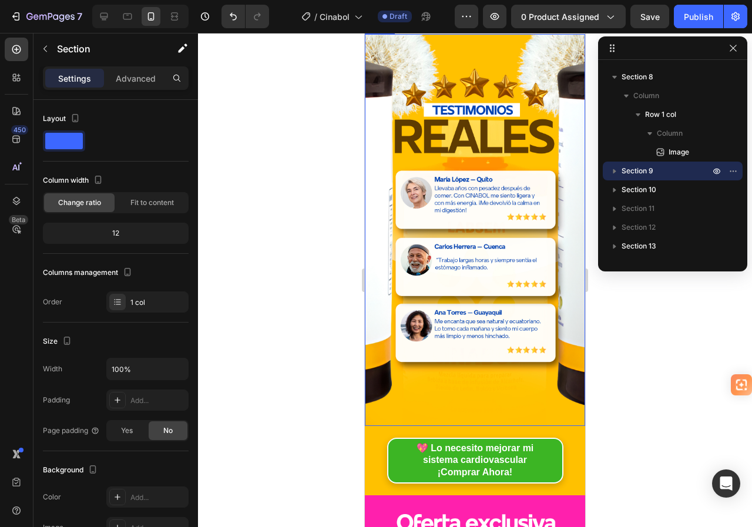
scroll to position [2485, 0]
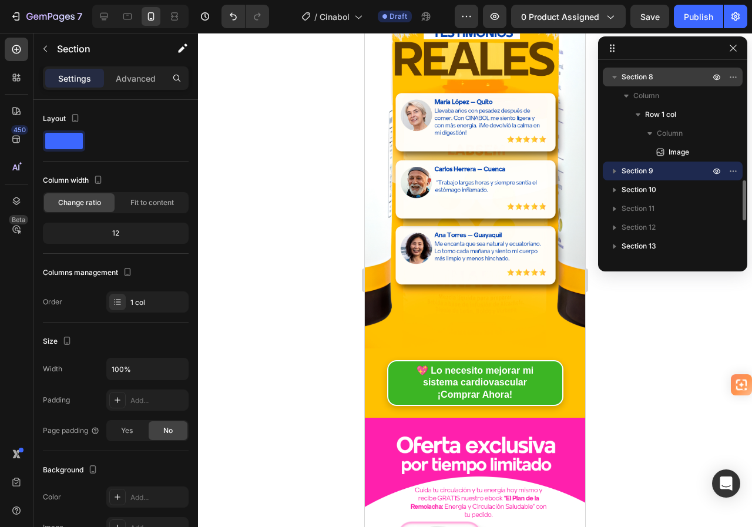
click at [647, 78] on span "Section 8" at bounding box center [638, 77] width 32 height 12
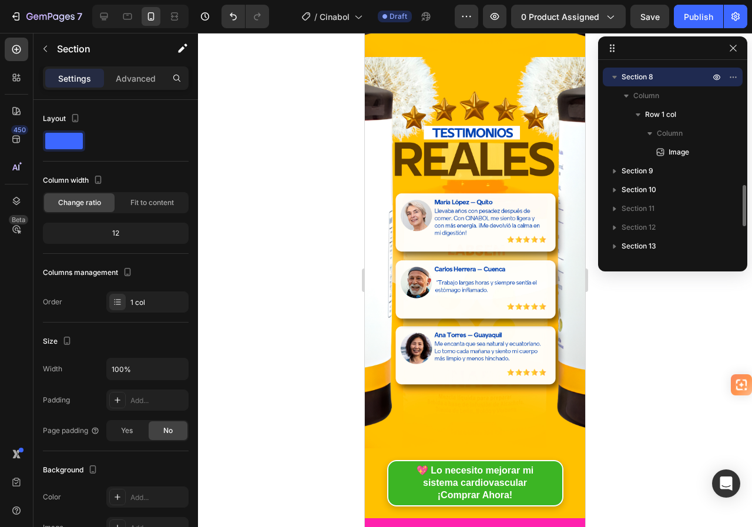
scroll to position [1991, 0]
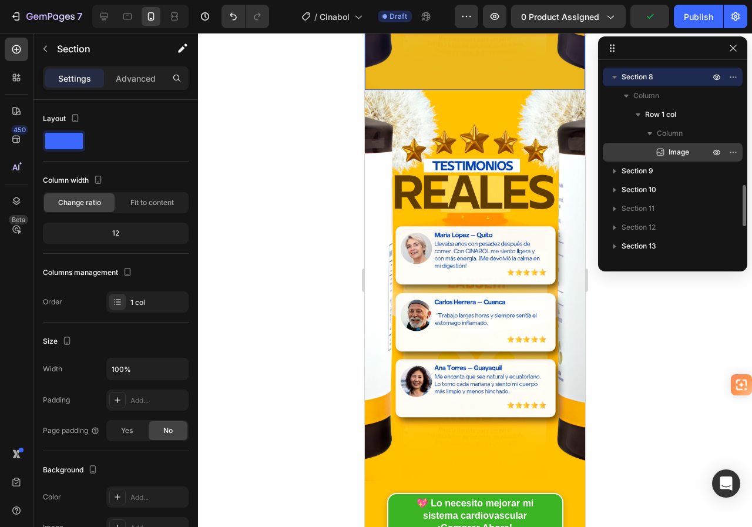
click at [678, 149] on span "Image" at bounding box center [679, 152] width 21 height 12
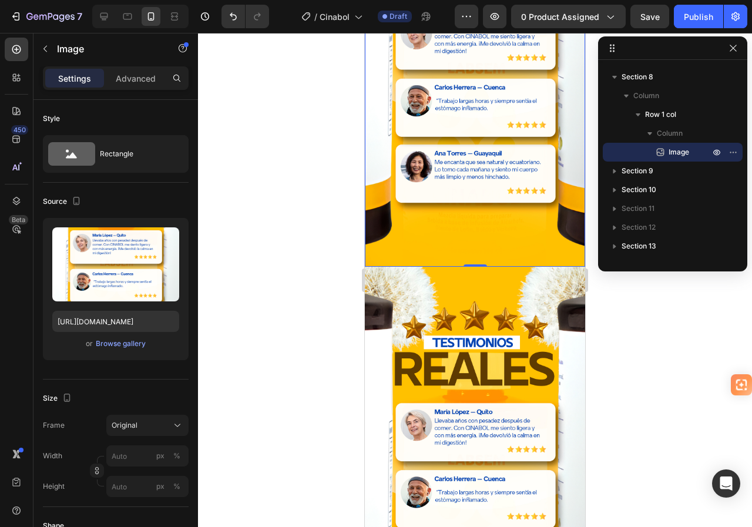
scroll to position [2203, 0]
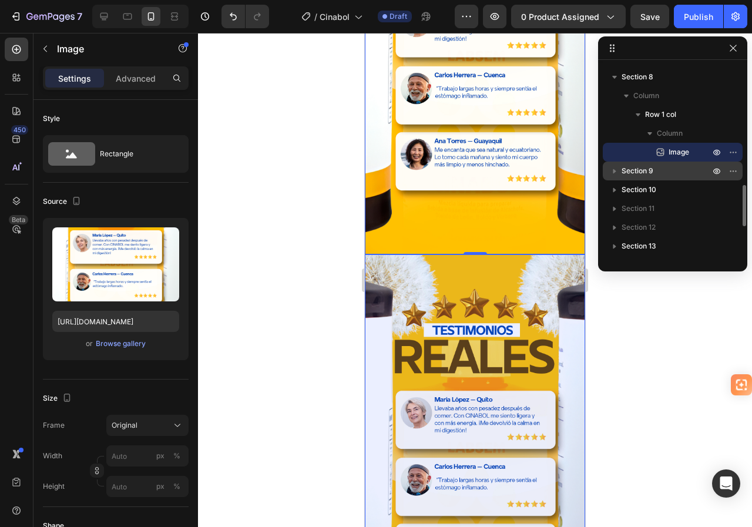
click at [641, 171] on span "Section 9" at bounding box center [638, 171] width 32 height 12
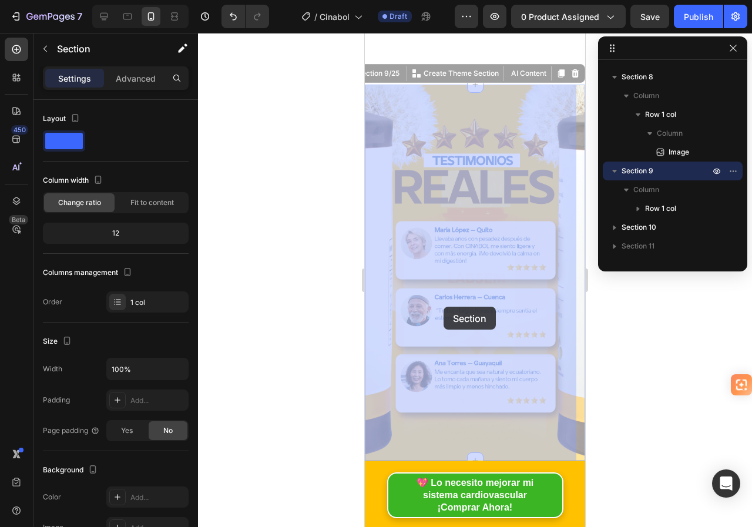
scroll to position [2555, 0]
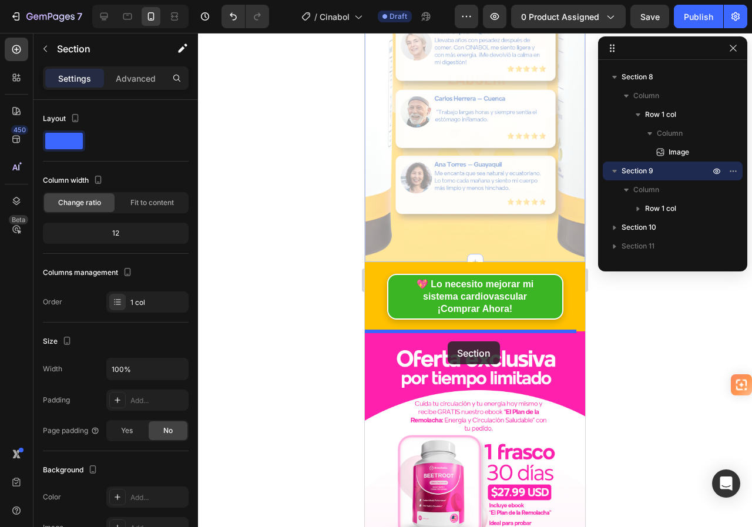
drag, startPoint x: 378, startPoint y: 227, endPoint x: 448, endPoint y: 342, distance: 133.8
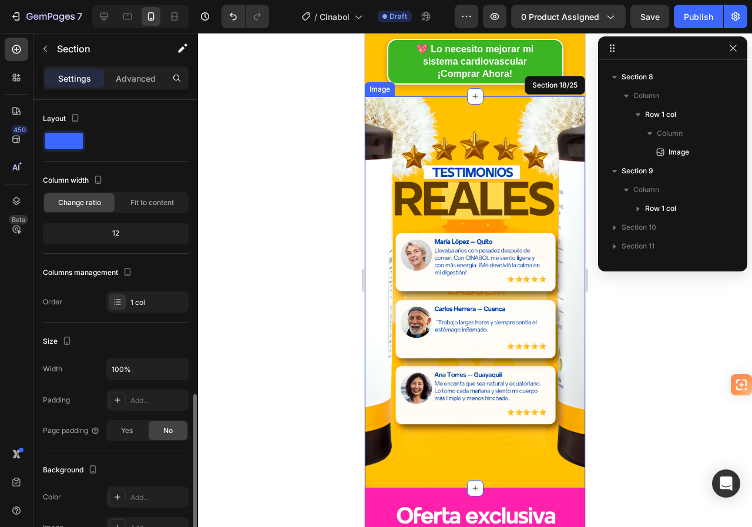
scroll to position [226, 0]
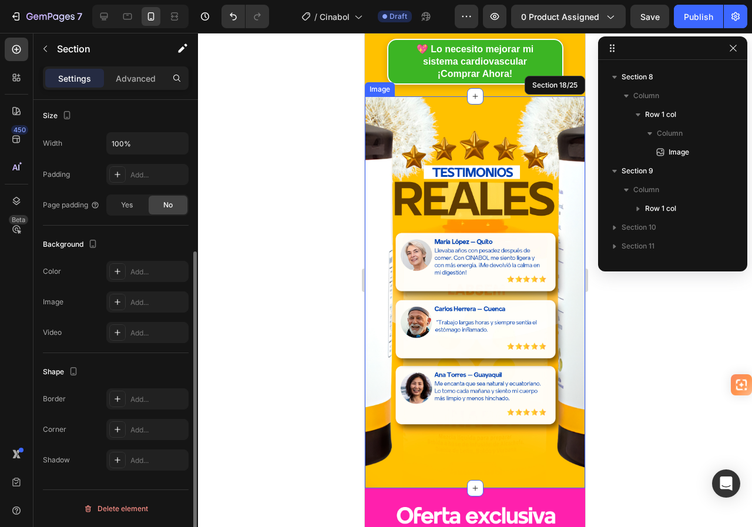
click at [458, 250] on img at bounding box center [475, 292] width 220 height 392
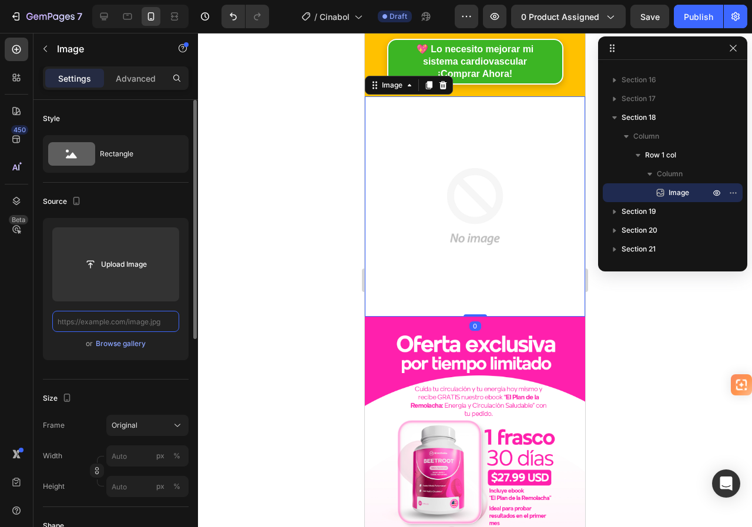
scroll to position [0, 0]
click at [145, 320] on input "text" at bounding box center [115, 321] width 127 height 21
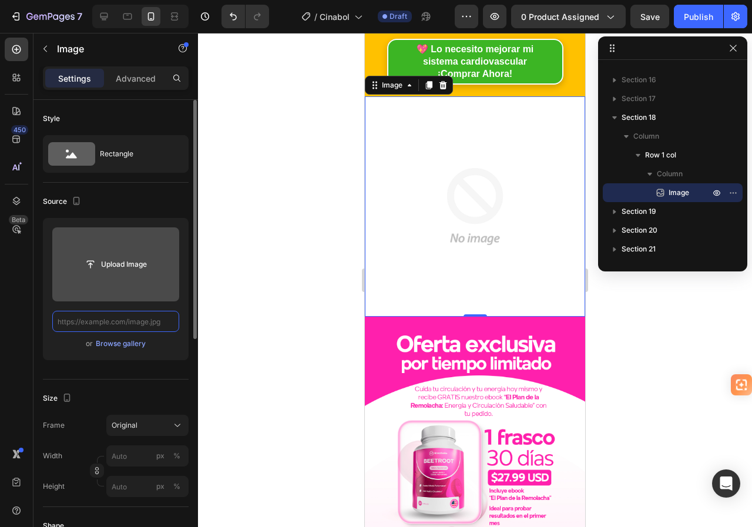
paste input "[URL][DOMAIN_NAME]"
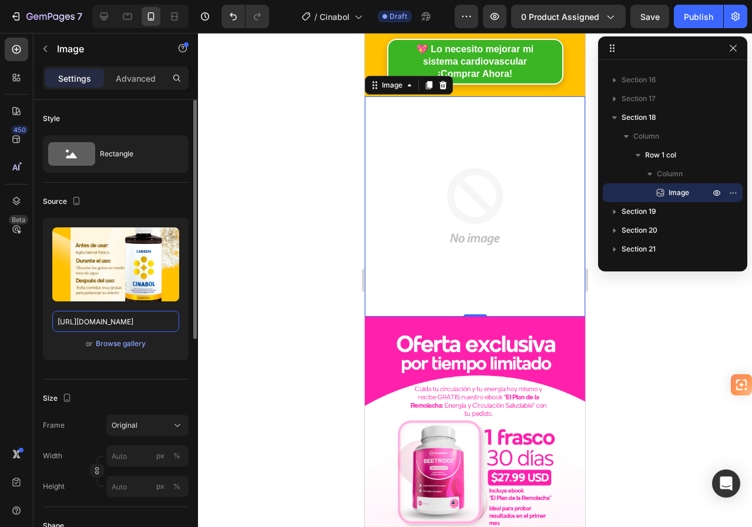
scroll to position [0, 42]
type input "[URL][DOMAIN_NAME]"
click at [162, 193] on div "Source" at bounding box center [116, 201] width 146 height 19
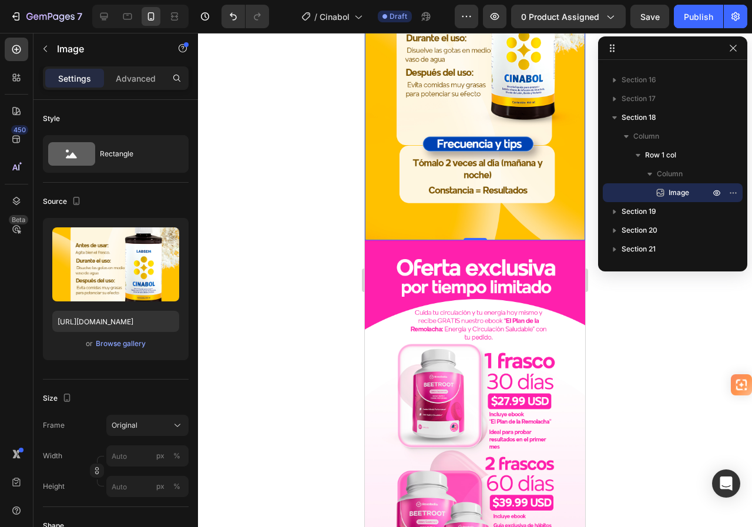
scroll to position [2708, 0]
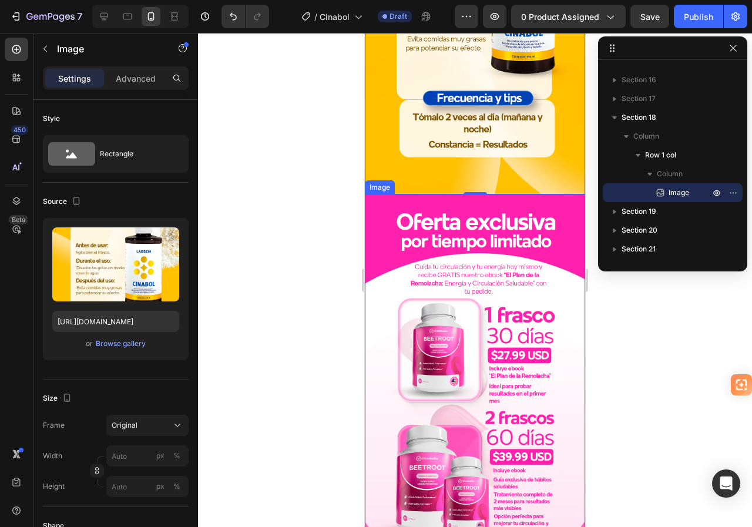
click at [454, 208] on img at bounding box center [475, 391] width 220 height 392
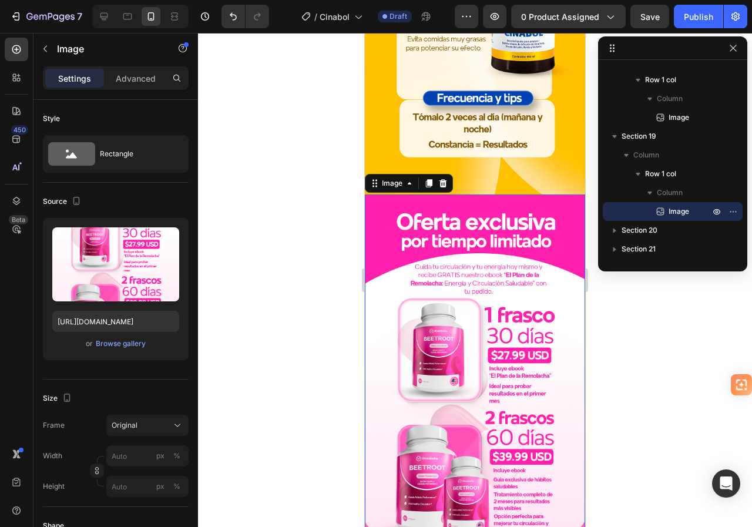
scroll to position [2767, 0]
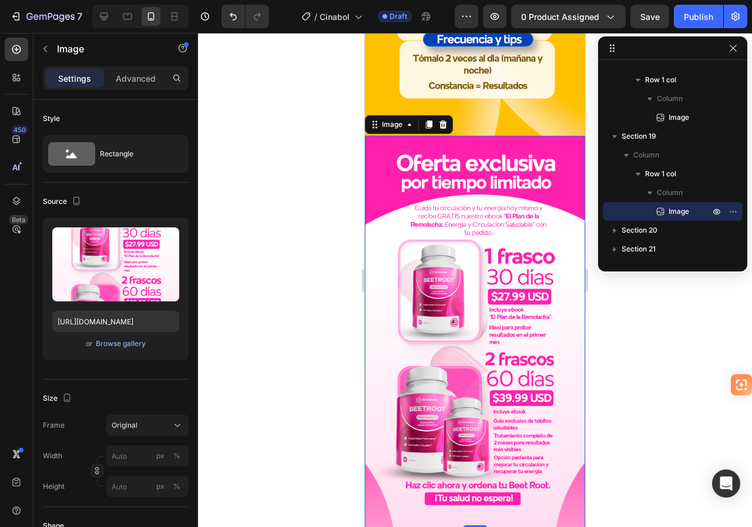
click at [443, 246] on img at bounding box center [475, 332] width 220 height 392
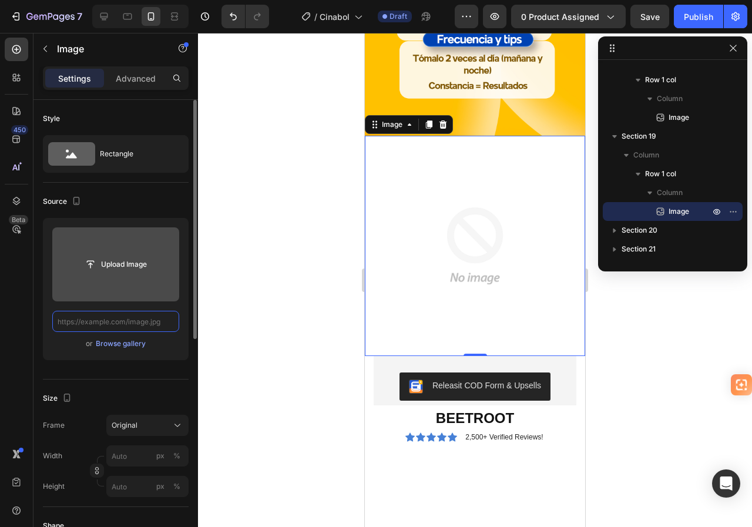
scroll to position [0, 0]
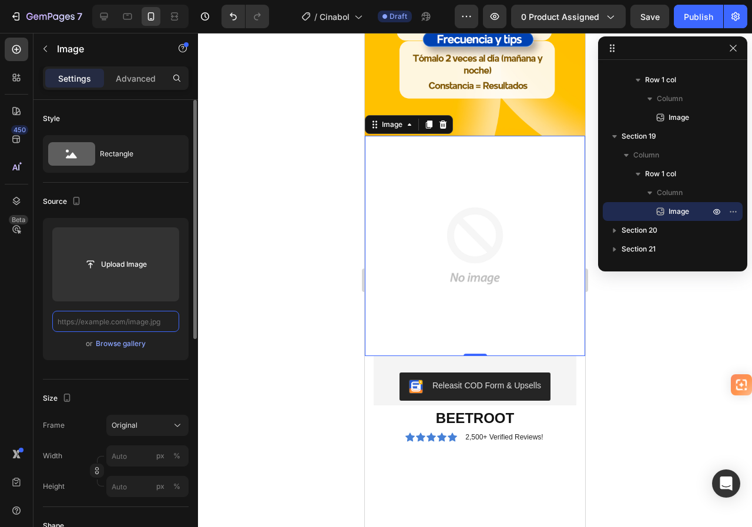
paste input "[URL][DOMAIN_NAME]"
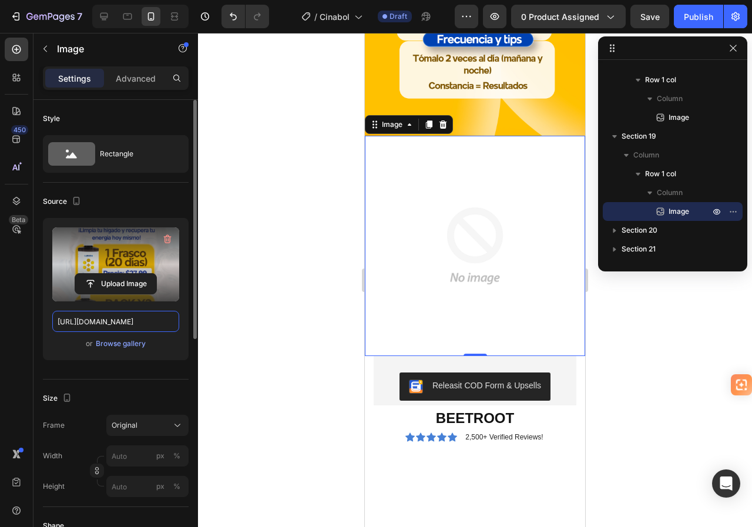
scroll to position [0, 42]
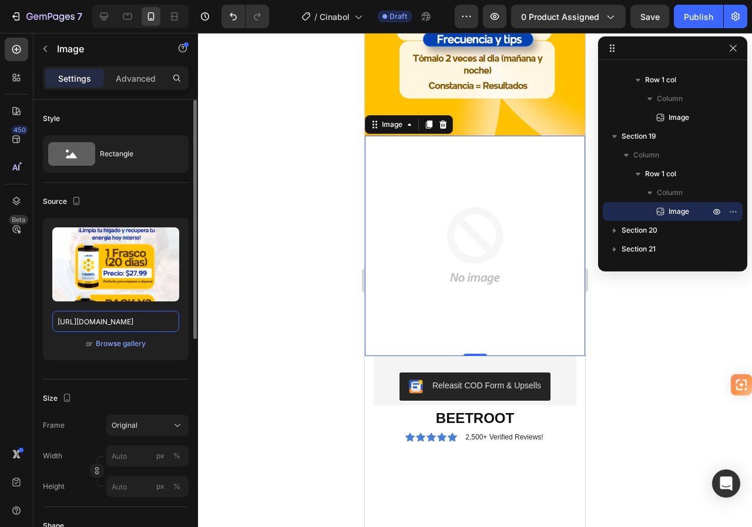
type input "[URL][DOMAIN_NAME]"
click at [155, 196] on div "Source" at bounding box center [116, 201] width 146 height 19
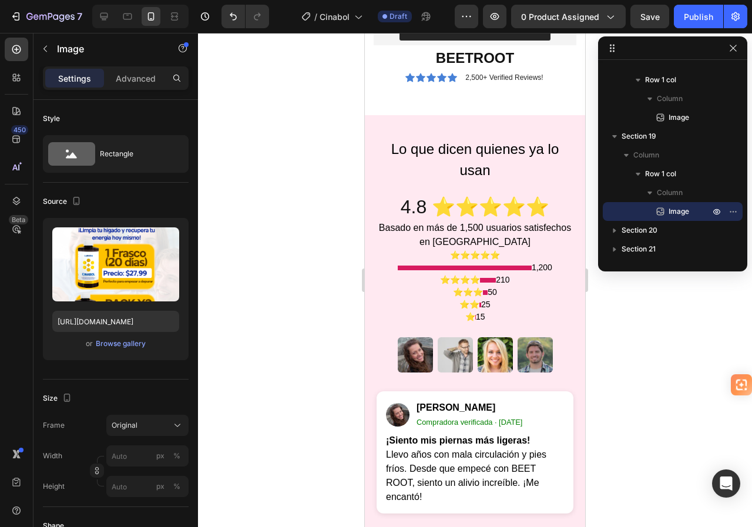
scroll to position [3296, 0]
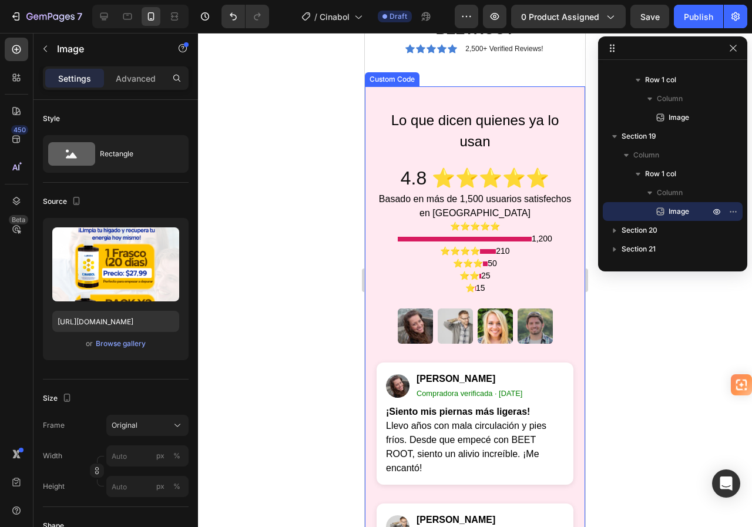
click at [456, 207] on p "Basado en más de 1,500 usuarios satisfechos en [GEOGRAPHIC_DATA]" at bounding box center [475, 206] width 197 height 28
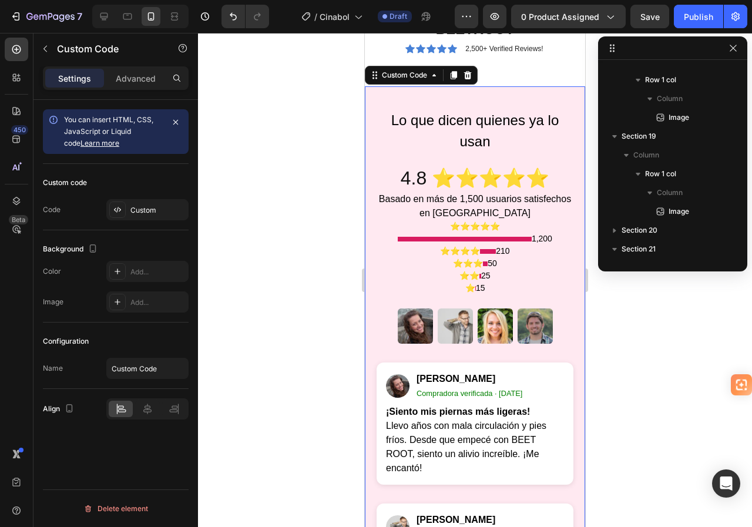
scroll to position [972, 0]
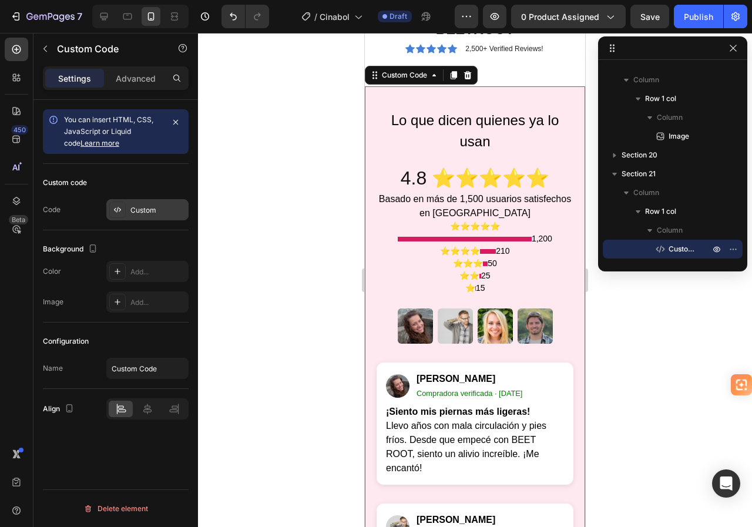
click at [143, 205] on div "Custom" at bounding box center [157, 210] width 55 height 11
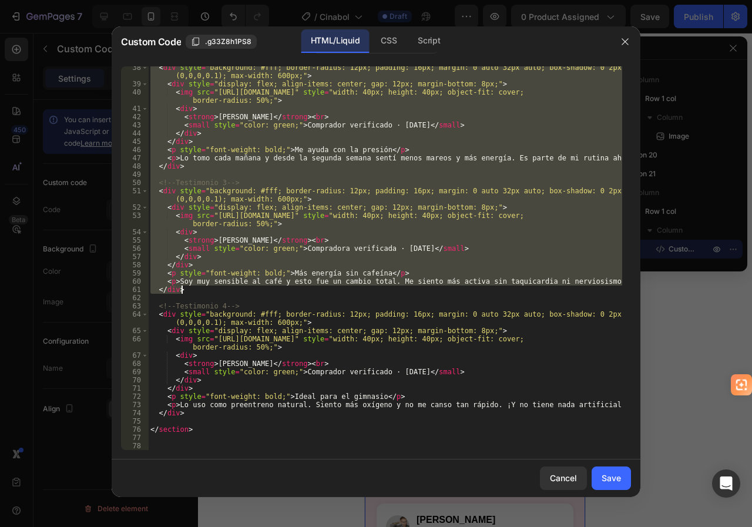
scroll to position [365, 0]
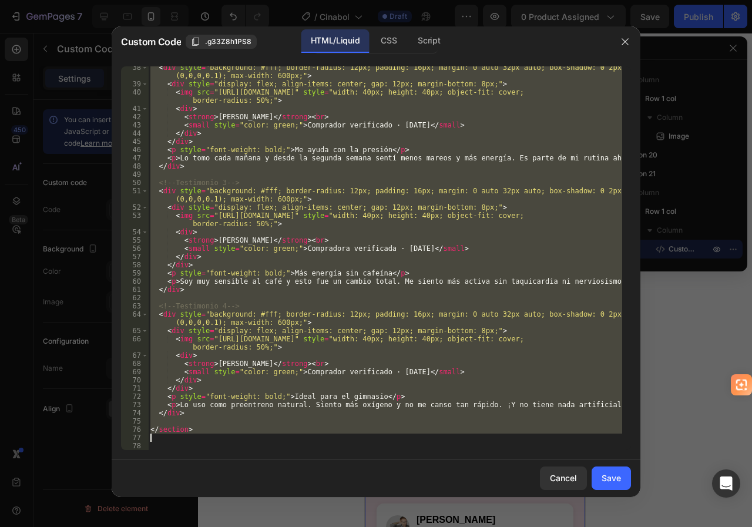
drag, startPoint x: 150, startPoint y: 70, endPoint x: 250, endPoint y: 440, distance: 383.4
click at [250, 440] on div "< div style = "background: #fff; border-radius: 12px; padding: 16px; margin: 0 …" at bounding box center [385, 267] width 474 height 409
type textarea "</section>"
paste textarea
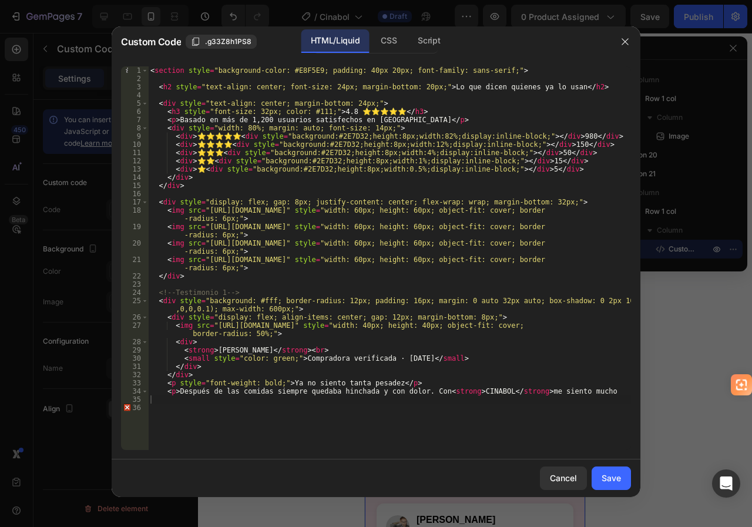
drag, startPoint x: 605, startPoint y: 472, endPoint x: 465, endPoint y: 241, distance: 270.4
click at [605, 472] on div "Save" at bounding box center [611, 478] width 19 height 12
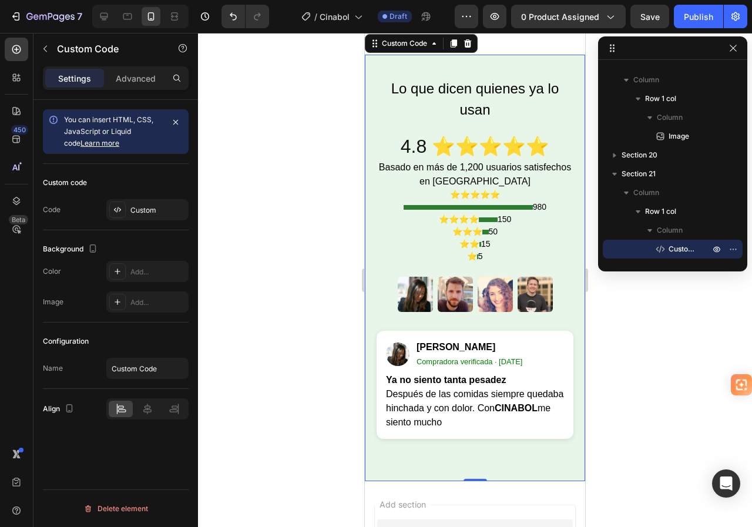
scroll to position [3355, 0]
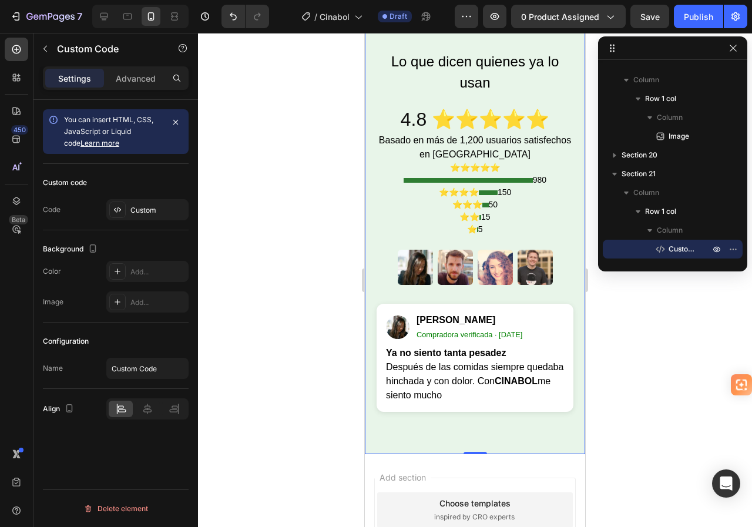
click at [436, 144] on p "Basado en más de 1,200 usuarios satisfechos en [GEOGRAPHIC_DATA]" at bounding box center [475, 147] width 197 height 28
click at [150, 210] on div "Custom" at bounding box center [157, 210] width 55 height 11
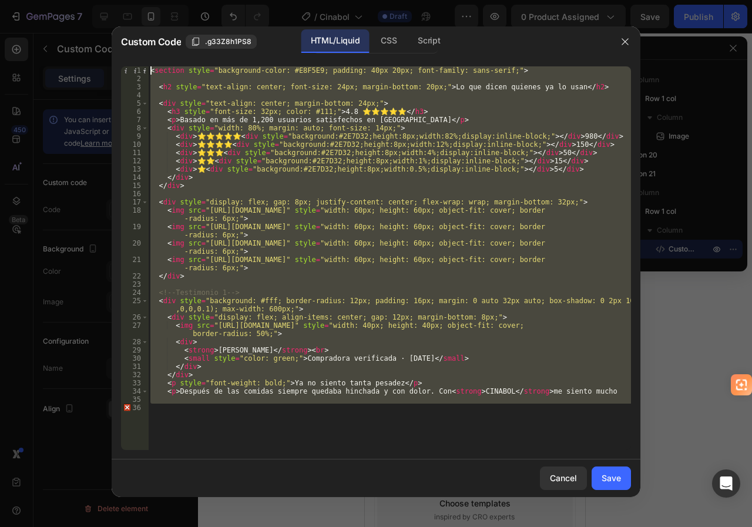
drag, startPoint x: 229, startPoint y: 434, endPoint x: 146, endPoint y: 59, distance: 383.5
click at [146, 59] on div "1 2 3 4 5 6 7 8 9 10 11 12 13 14 15 16 17 18 19 20 21 22 23 24 25 26 27 28 29 3…" at bounding box center [376, 258] width 529 height 403
type textarea "<section style="background-color: #E8F5E9; padding: 40px 20px; font-family: san…"
paste textarea
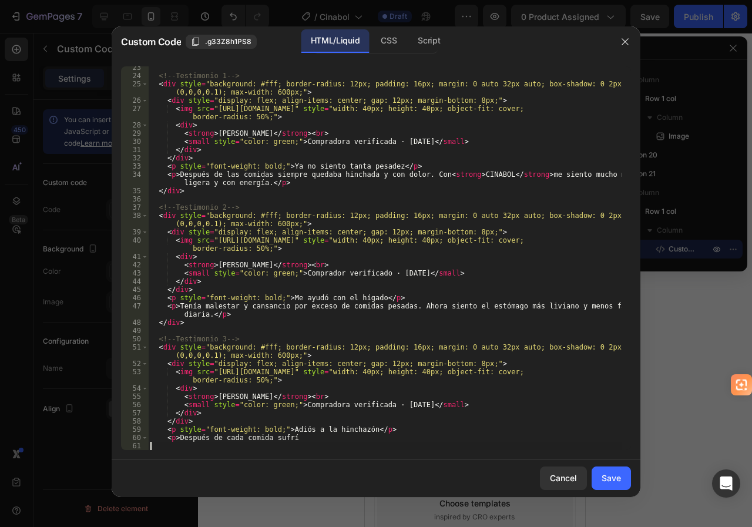
scroll to position [217, 0]
click at [613, 478] on div "Save" at bounding box center [611, 478] width 19 height 12
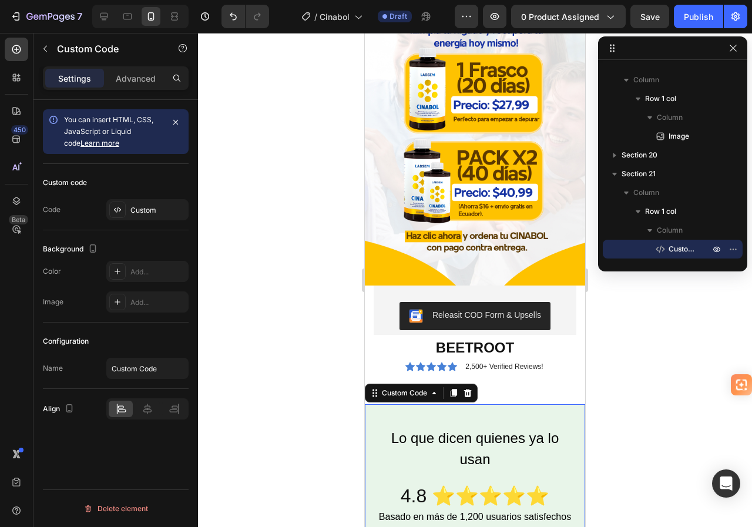
scroll to position [2993, 0]
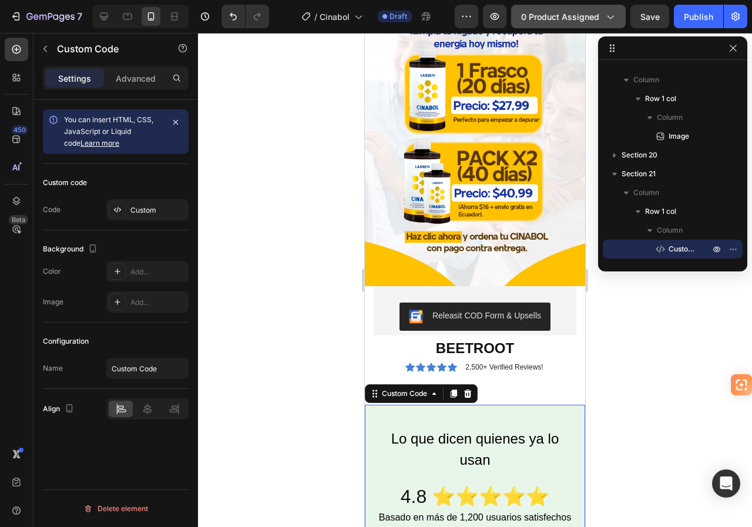
click at [574, 20] on span "0 product assigned" at bounding box center [560, 17] width 78 height 12
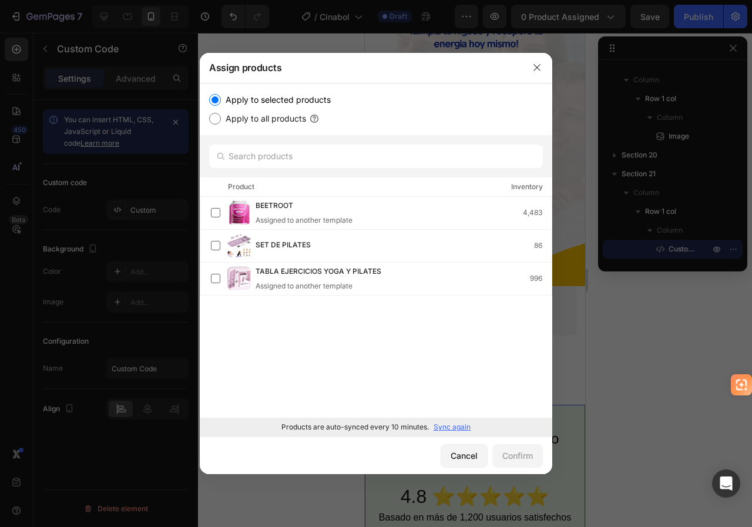
click at [448, 423] on p "Sync again" at bounding box center [452, 427] width 37 height 11
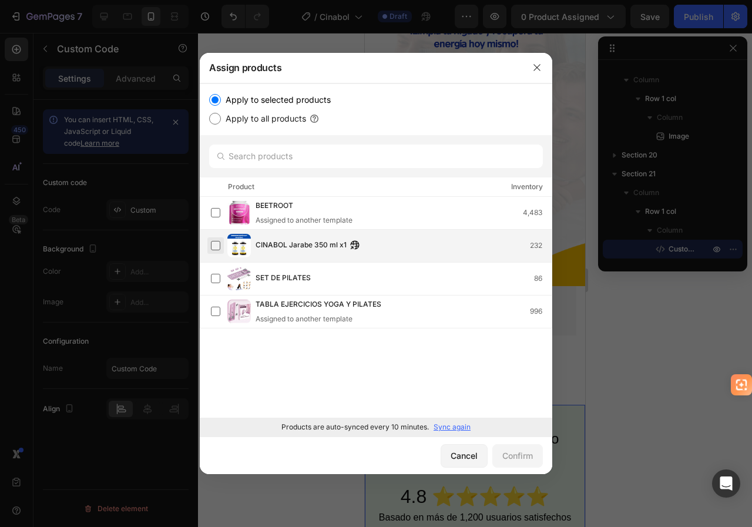
click at [215, 245] on label at bounding box center [215, 245] width 9 height 9
click at [507, 457] on div "Confirm" at bounding box center [518, 456] width 31 height 12
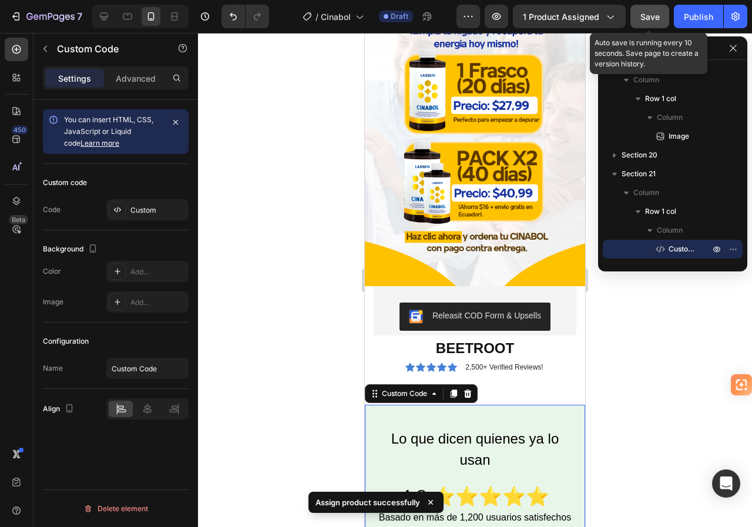
click at [638, 24] on button "Save" at bounding box center [650, 17] width 39 height 24
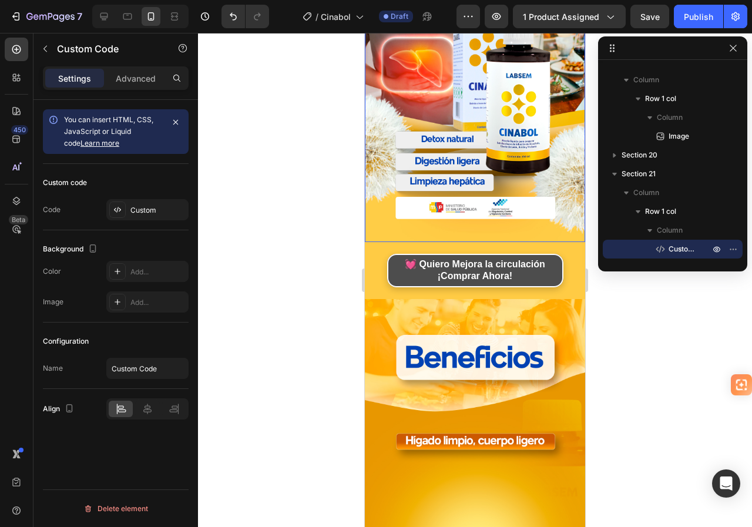
scroll to position [235, 0]
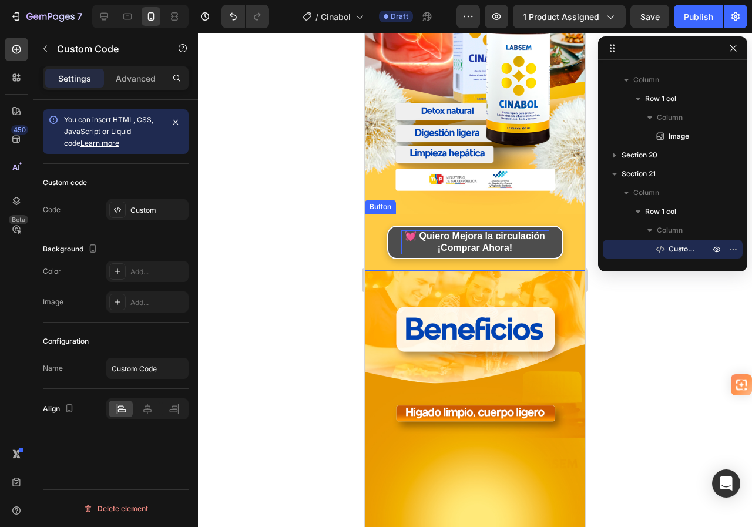
click at [467, 230] on p "💓 Quiero Mejora la circulación ¡Comprar Ahora!" at bounding box center [475, 242] width 148 height 25
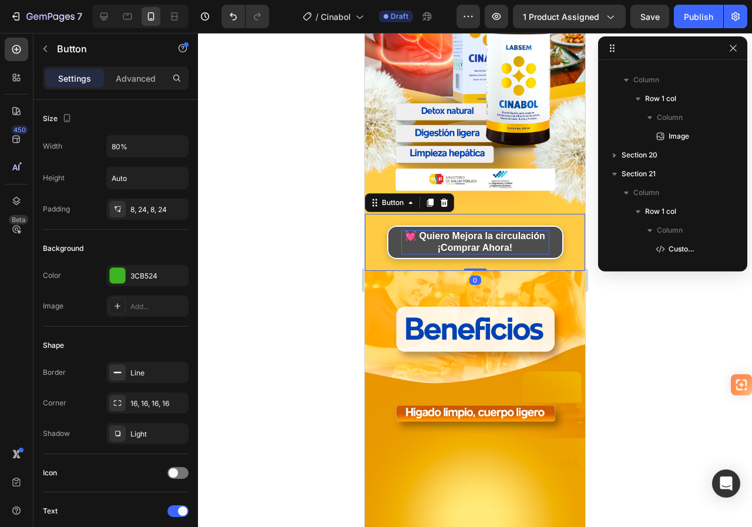
scroll to position [16, 0]
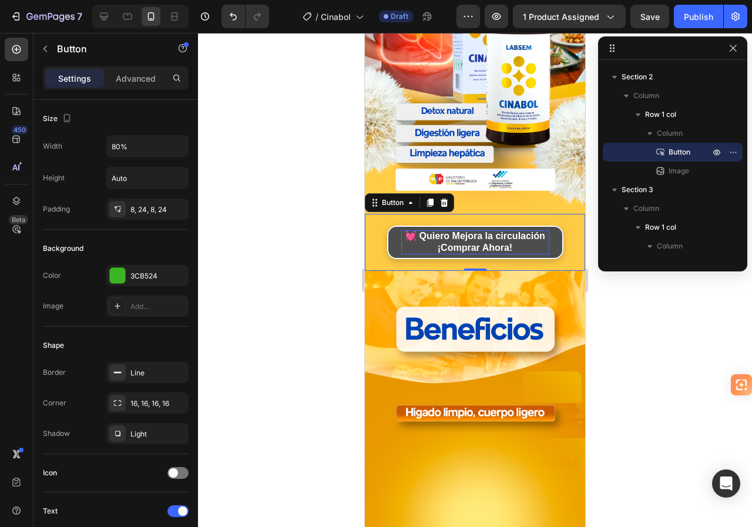
click at [451, 230] on p "💓 Quiero Mejora la circulación ¡Comprar Ahora!" at bounding box center [475, 242] width 148 height 25
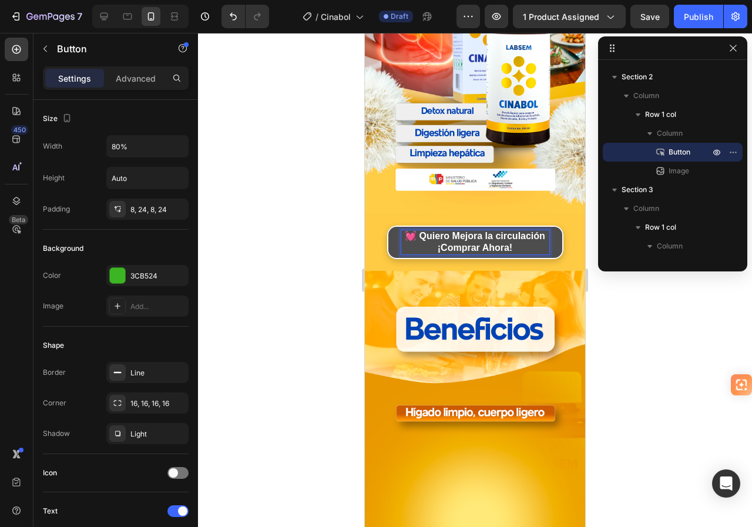
click at [444, 230] on p "💓 Quiero Mejora la circulación ¡Comprar Ahora!" at bounding box center [475, 242] width 148 height 25
drag, startPoint x: 444, startPoint y: 217, endPoint x: 456, endPoint y: 232, distance: 18.7
click at [456, 232] on p "💓 Quiero Mejora la circulación ¡Comprar Ahora!" at bounding box center [475, 242] width 148 height 25
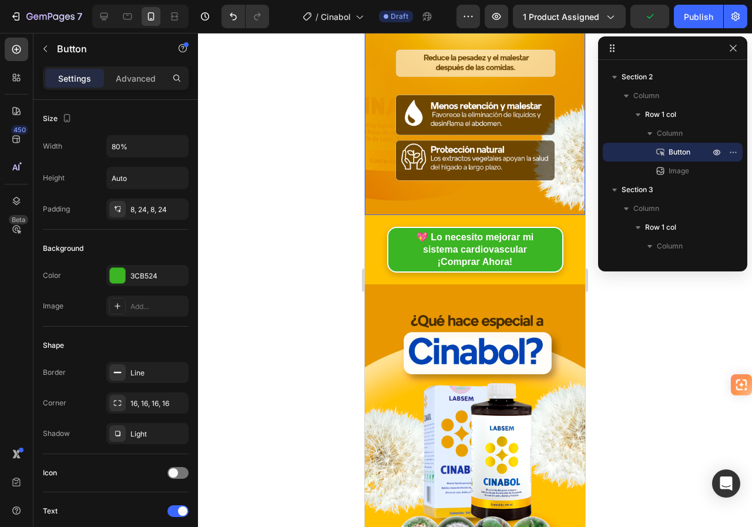
scroll to position [1176, 0]
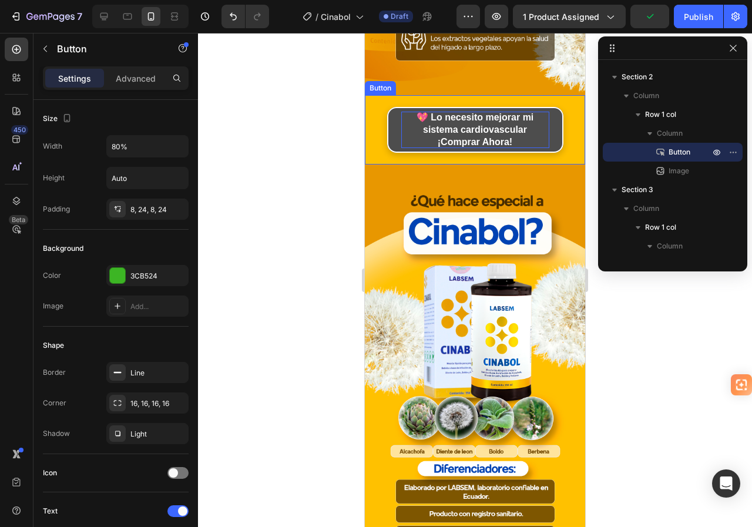
click at [446, 112] on p "💖 Lo necesito mejorar mi sistema cardiovascular ¡Comprar Ahora!" at bounding box center [475, 130] width 148 height 36
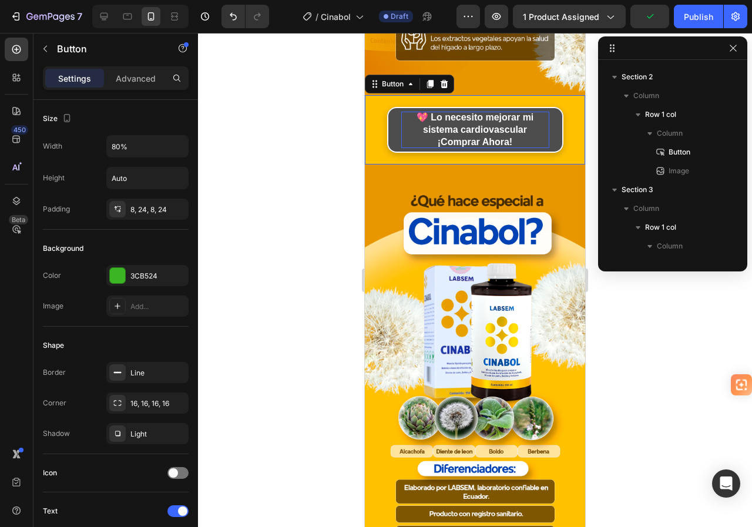
scroll to position [336, 0]
click at [427, 112] on p "💖 Lo necesito mejorar mi sistema cardiovascular ¡Comprar Ahora!" at bounding box center [475, 130] width 148 height 36
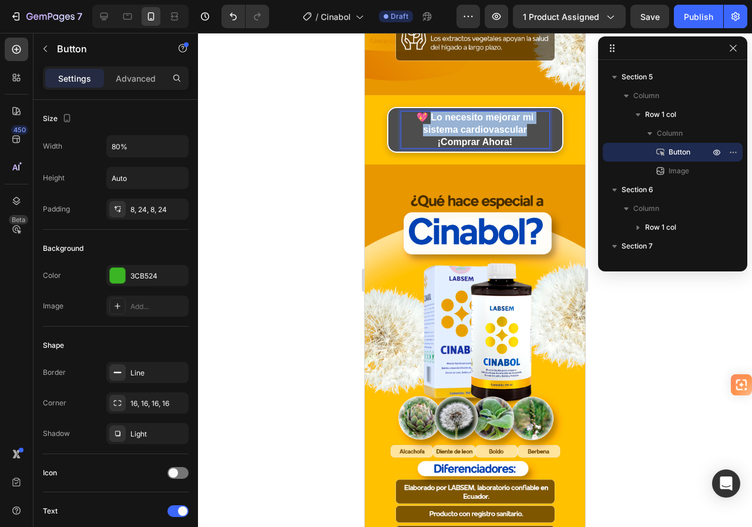
drag, startPoint x: 427, startPoint y: 100, endPoint x: 524, endPoint y: 116, distance: 98.4
click at [524, 116] on p "💖 Lo necesito mejorar mi sistema cardiovascular ¡Comprar Ahora!" at bounding box center [475, 130] width 148 height 36
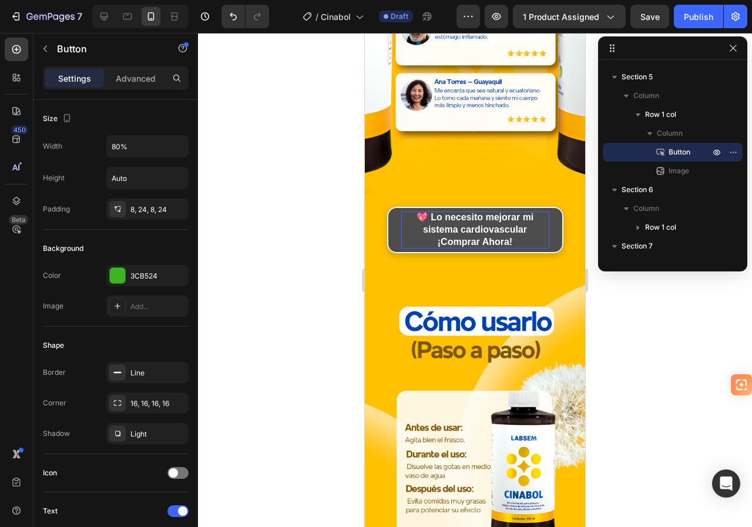
scroll to position [2292, 0]
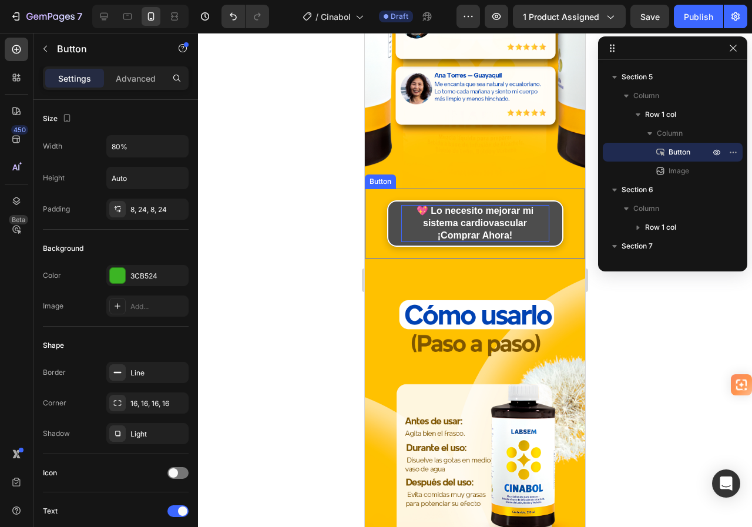
click at [449, 205] on p "💖 Lo necesito mejorar mi sistema cardiovascular ¡Comprar Ahora!" at bounding box center [475, 223] width 148 height 36
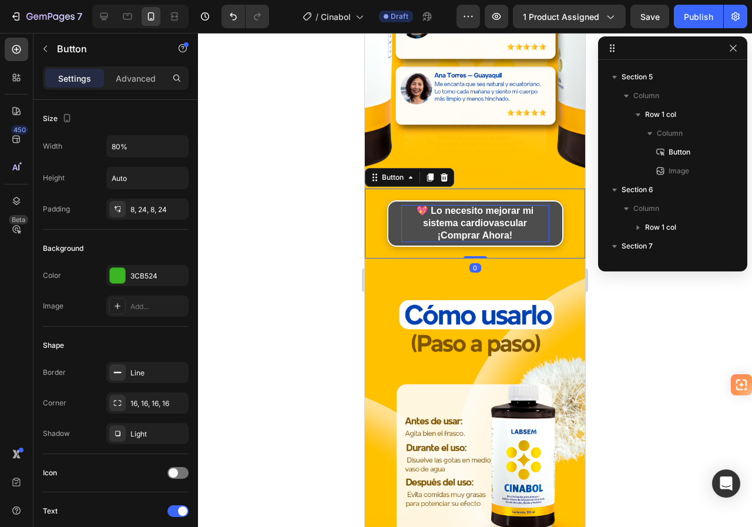
scroll to position [655, 0]
click at [426, 205] on p "💖 Lo necesito mejorar mi sistema cardiovascular ¡Comprar Ahora!" at bounding box center [475, 223] width 148 height 36
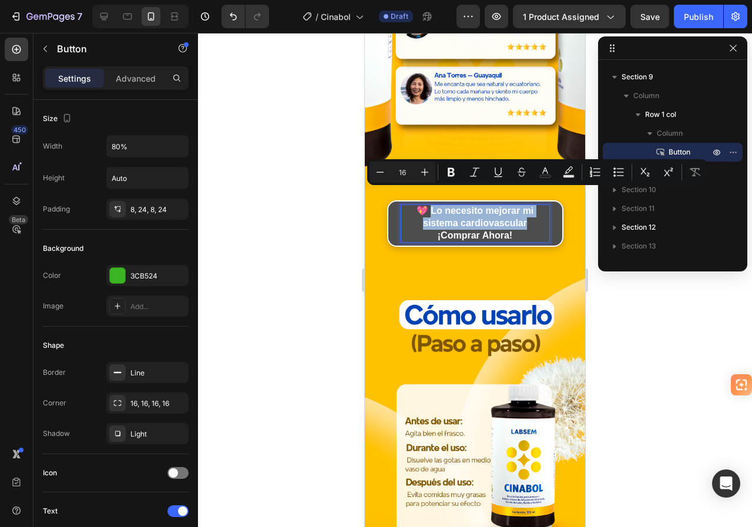
drag, startPoint x: 427, startPoint y: 195, endPoint x: 533, endPoint y: 205, distance: 105.6
click at [533, 205] on p "💖 Lo necesito mejorar mi sistema cardiovascular ¡Comprar Ahora!" at bounding box center [475, 223] width 148 height 36
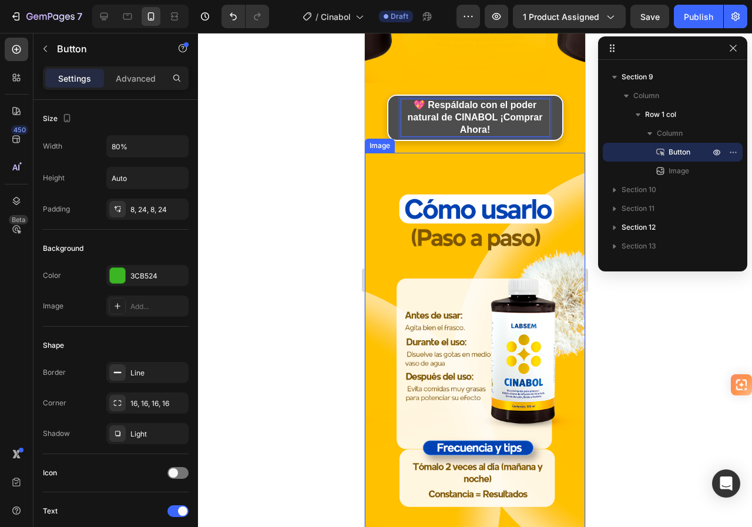
scroll to position [2410, 0]
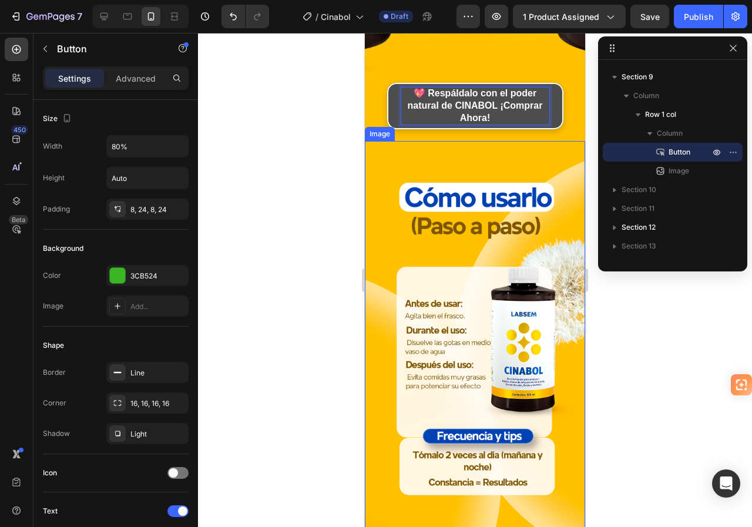
click at [494, 141] on img at bounding box center [475, 337] width 220 height 392
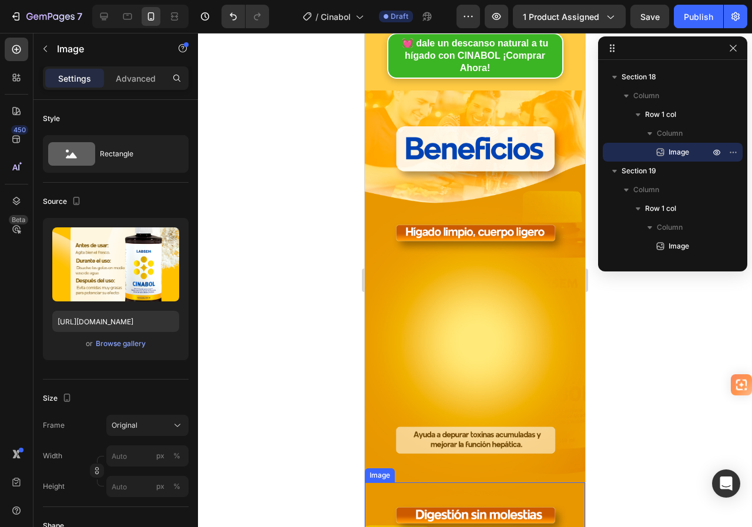
scroll to position [411, 0]
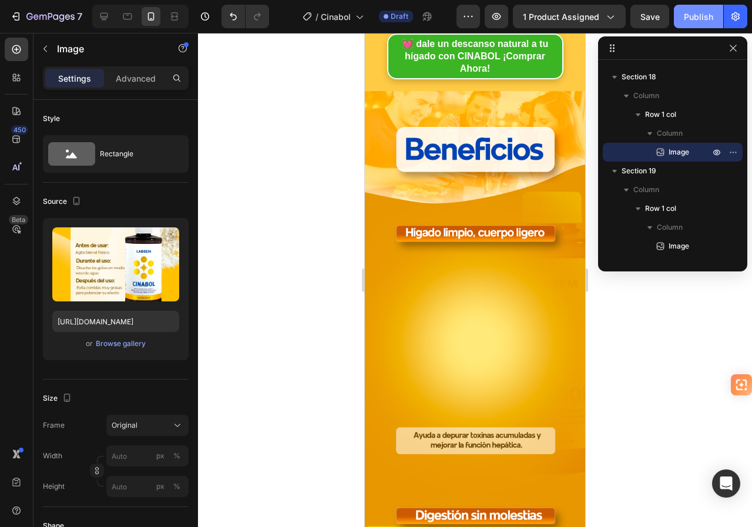
click at [680, 18] on button "Publish" at bounding box center [698, 17] width 49 height 24
